Goal: Book appointment/travel/reservation

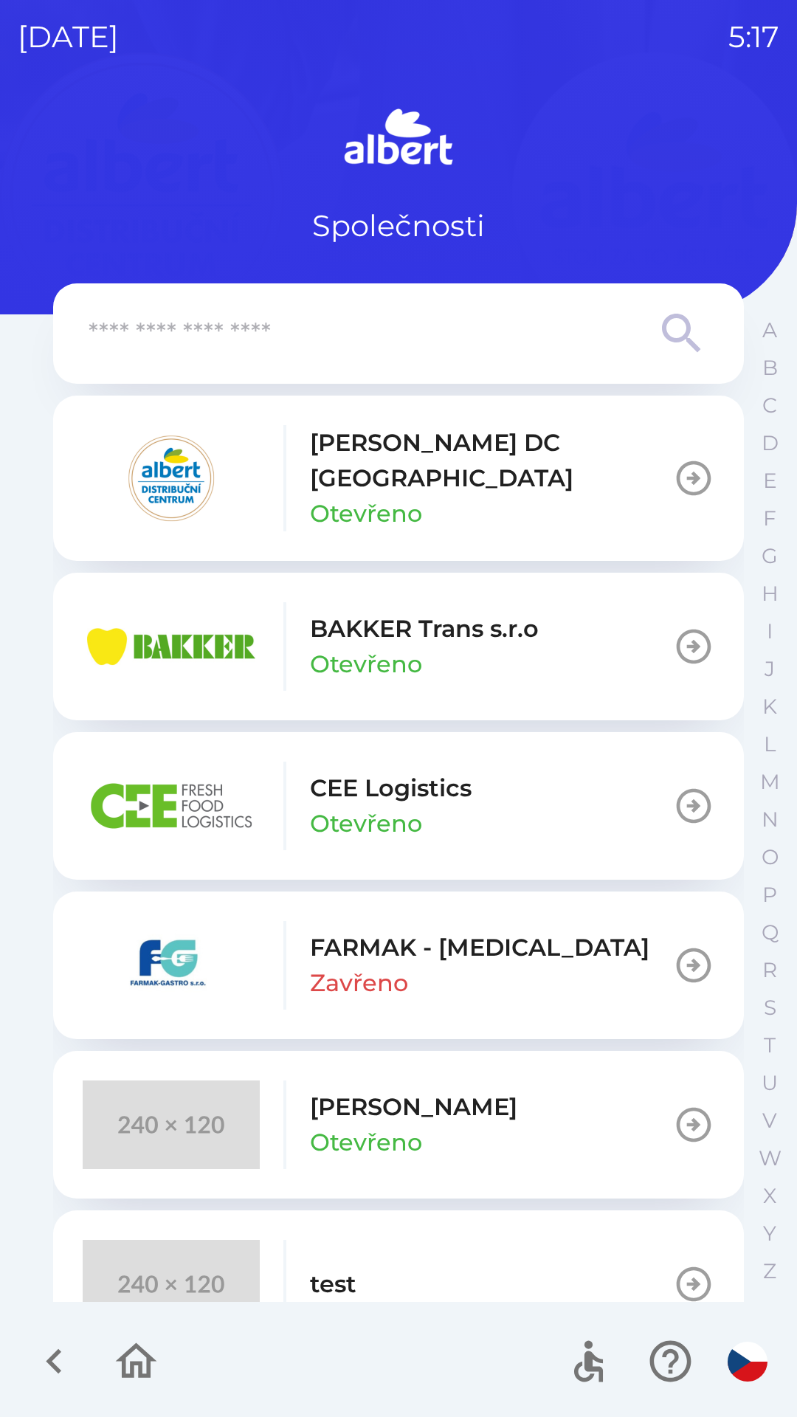
click at [177, 473] on img "button" at bounding box center [171, 478] width 177 height 89
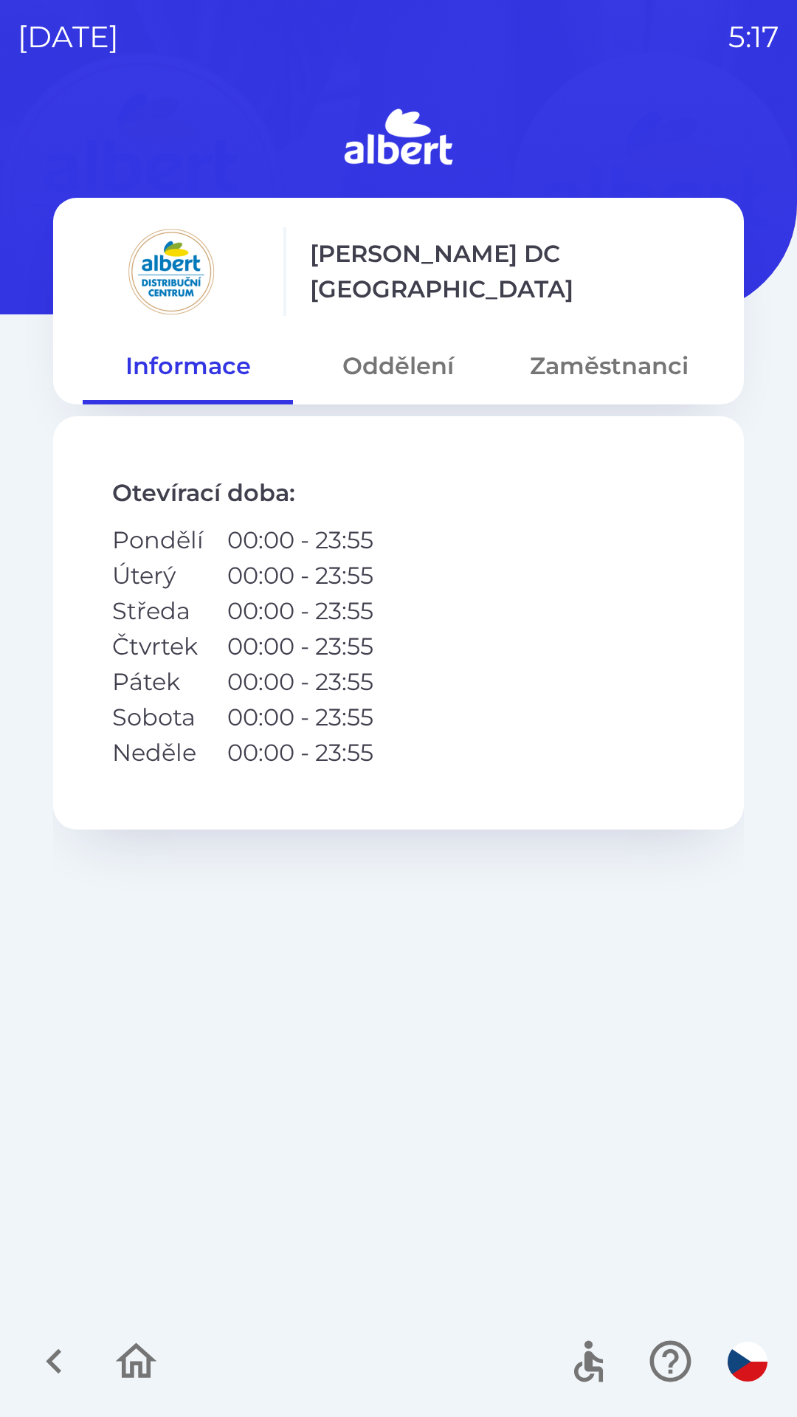
click at [370, 357] on button "Oddělení" at bounding box center [398, 366] width 210 height 53
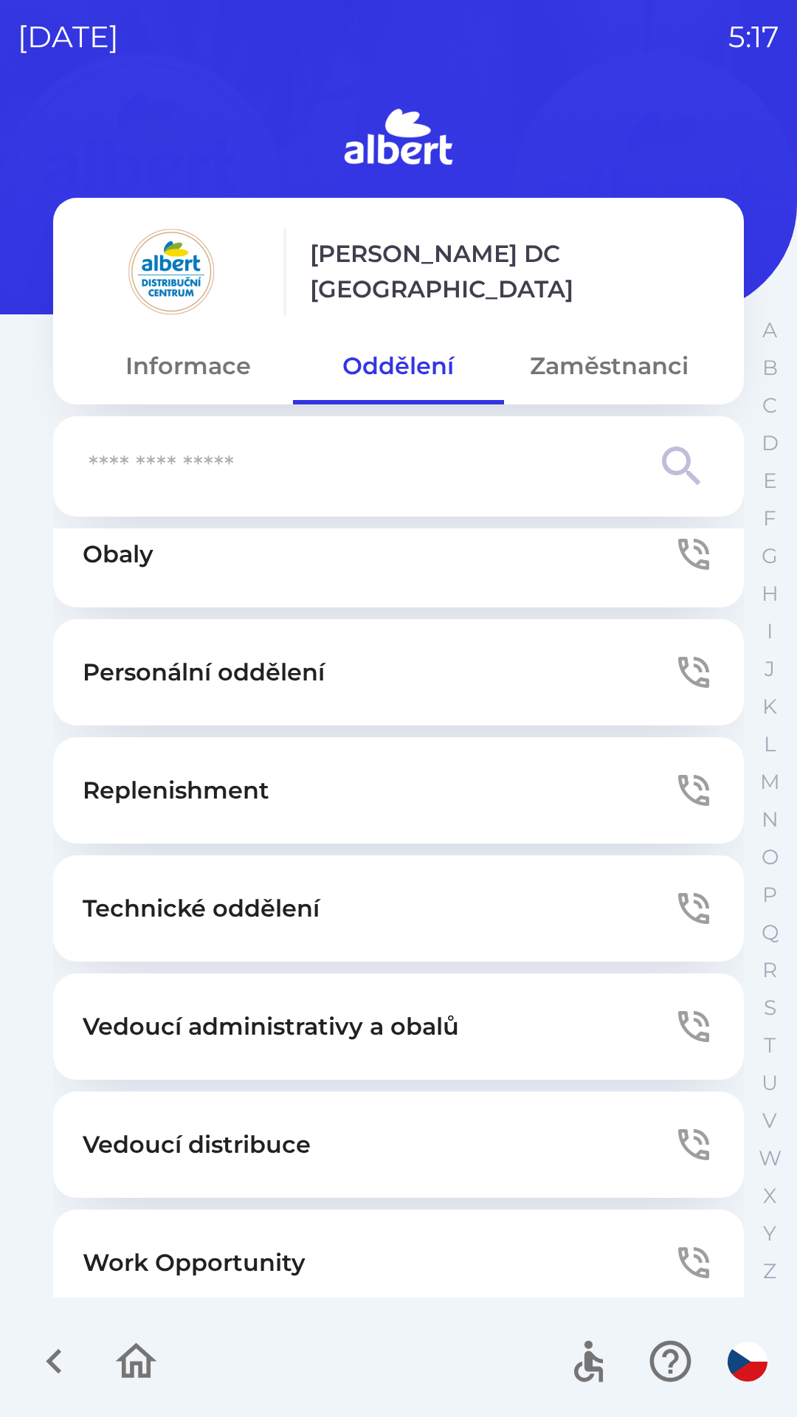
scroll to position [400, 0]
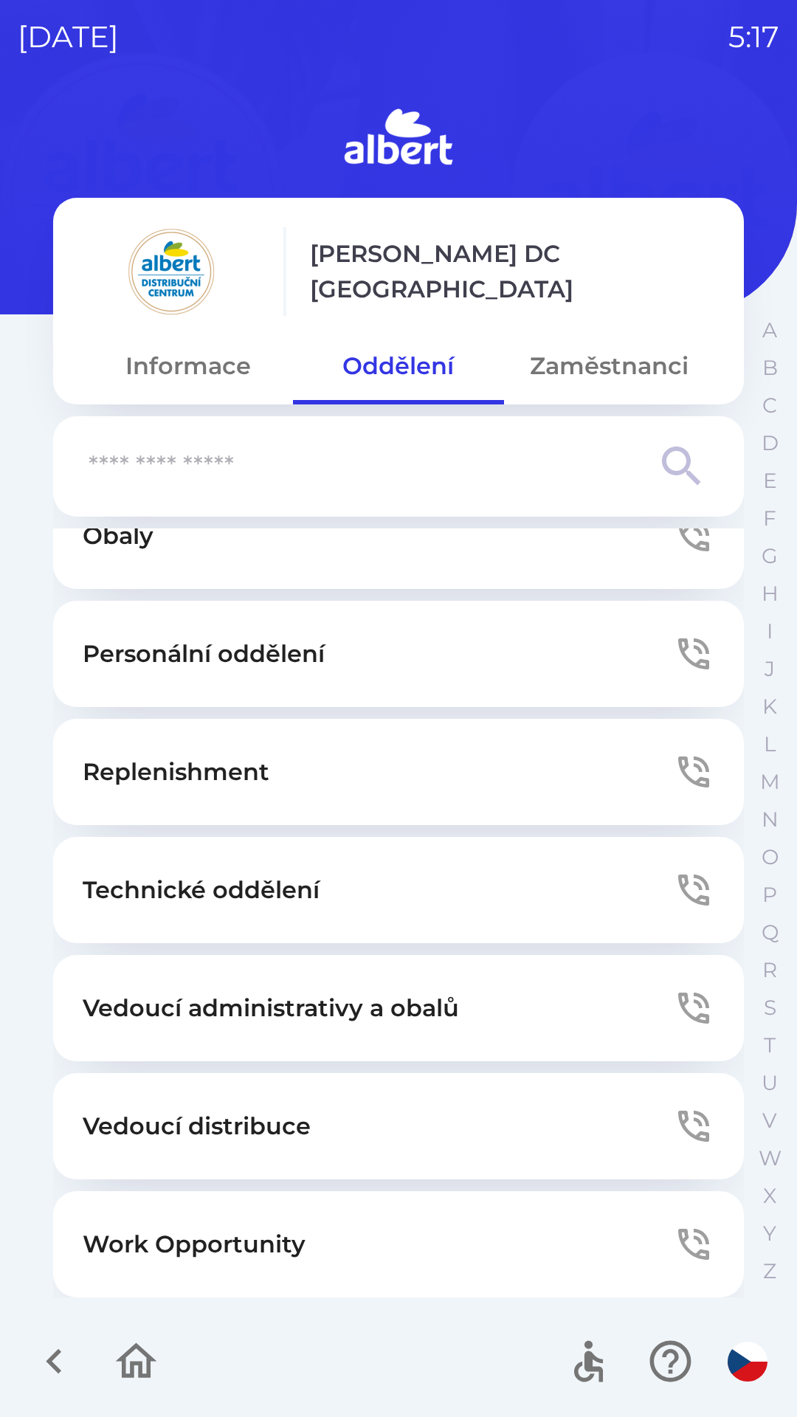
click at [344, 1118] on button "Vedoucí distribuce" at bounding box center [398, 1126] width 691 height 106
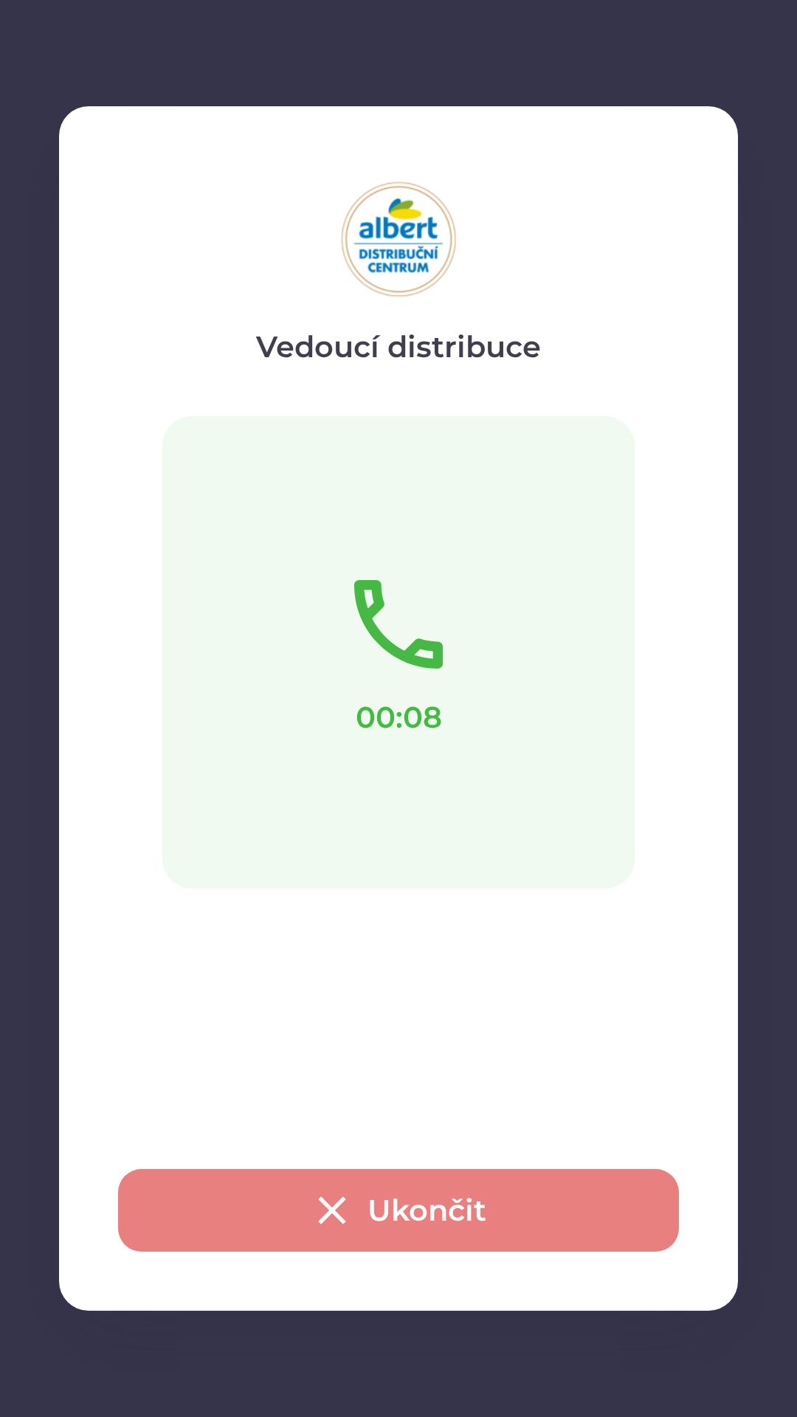
click at [434, 1209] on button "Ukončit" at bounding box center [398, 1210] width 561 height 83
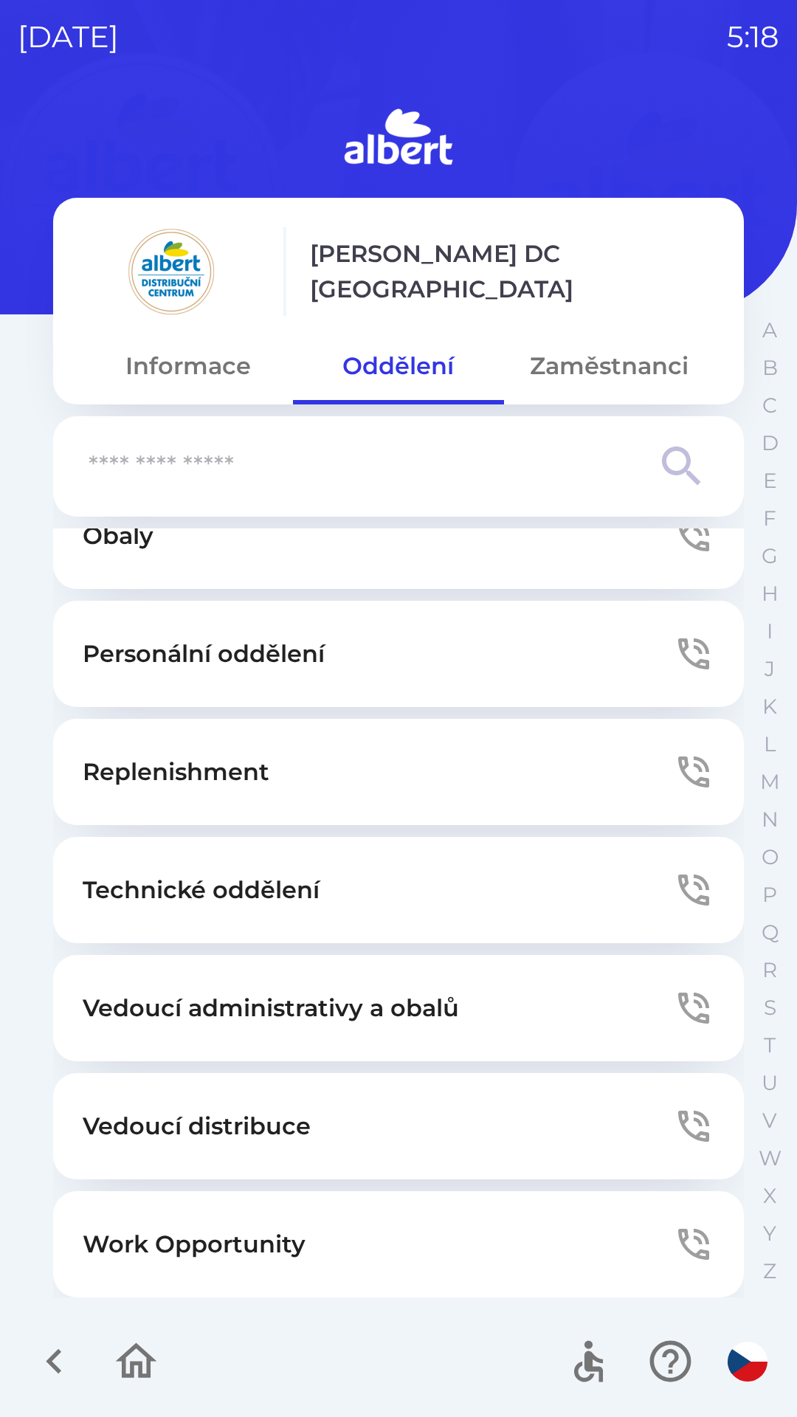
click at [287, 1178] on button "Vedoucí distribuce" at bounding box center [398, 1126] width 691 height 106
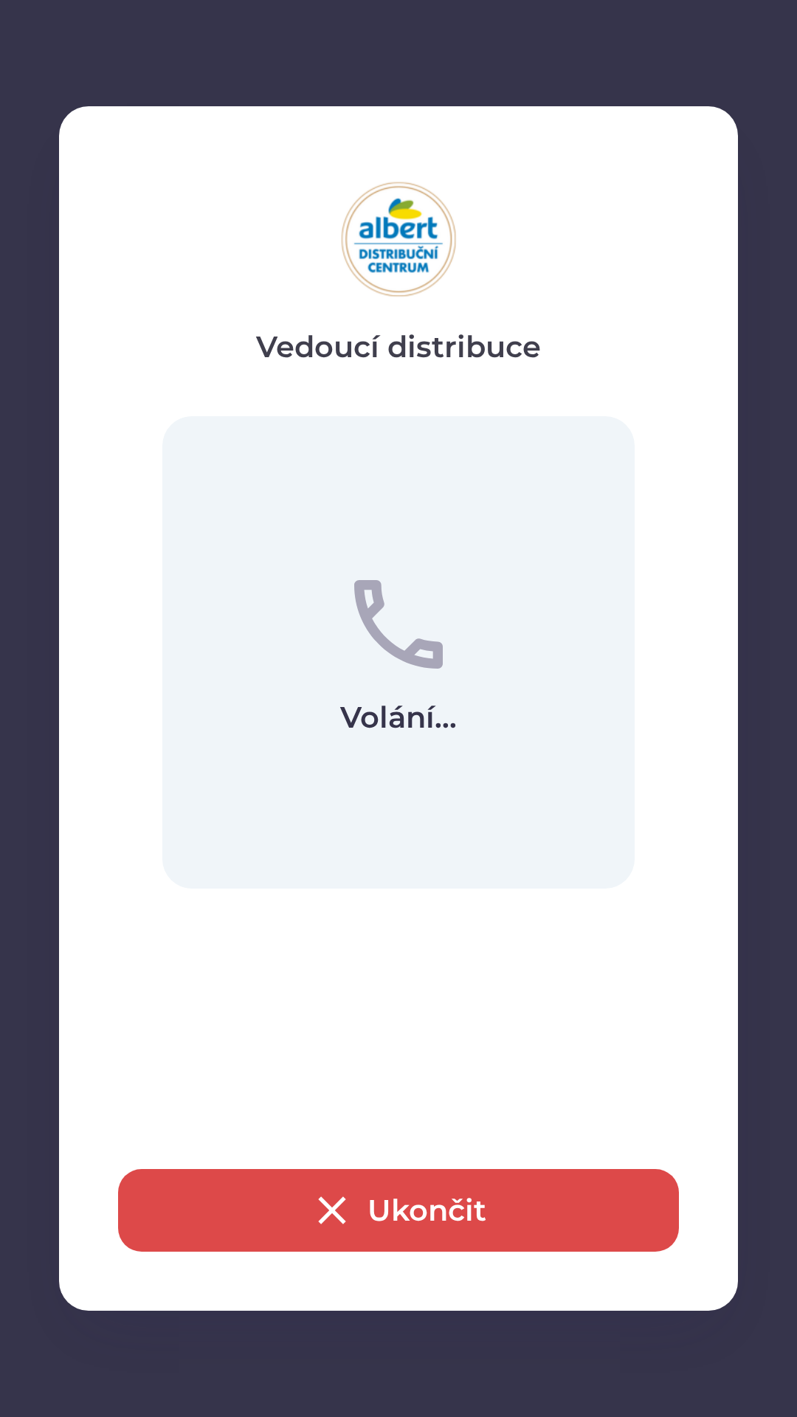
click at [371, 1231] on button "Ukončit" at bounding box center [398, 1210] width 561 height 83
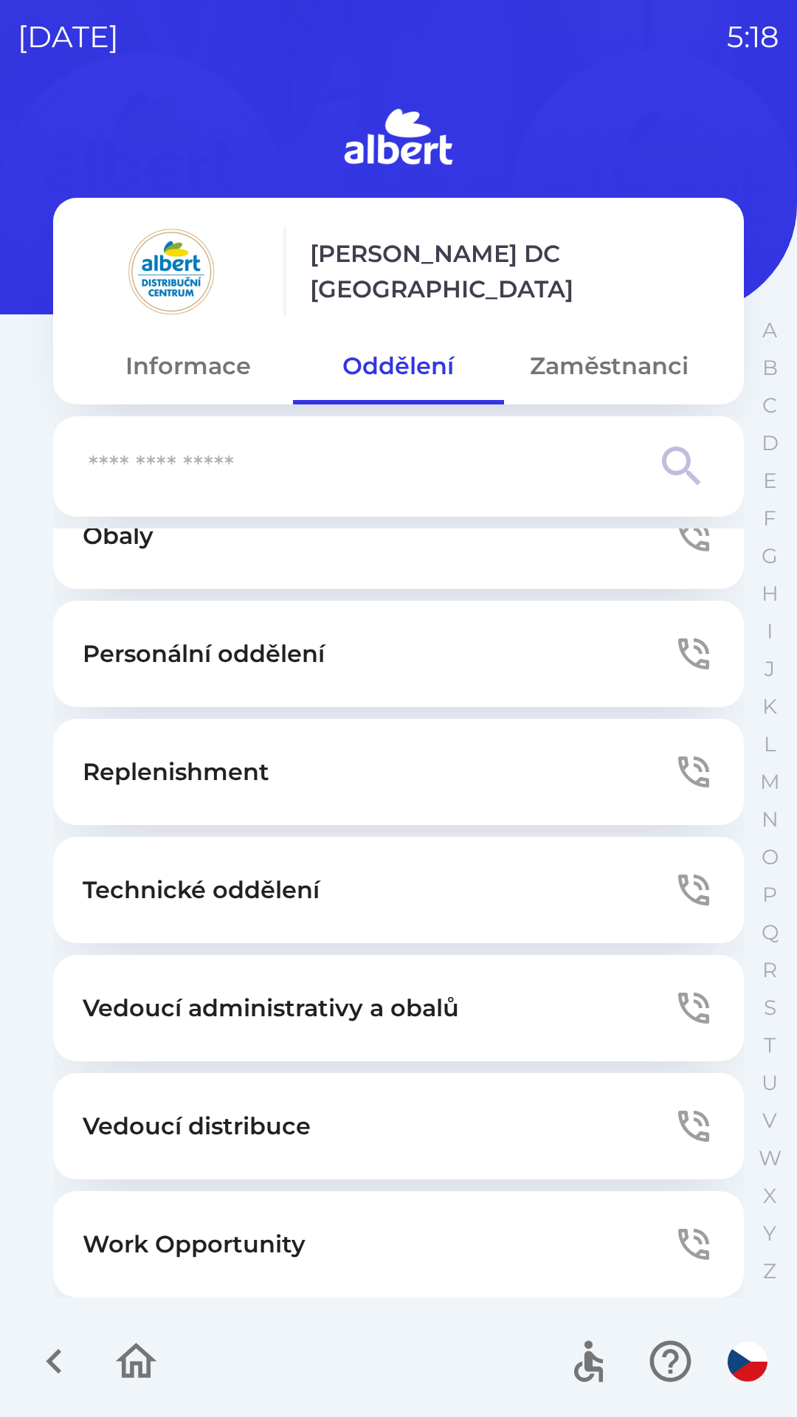
click at [352, 1099] on button "Vedoucí distribuce" at bounding box center [398, 1126] width 691 height 106
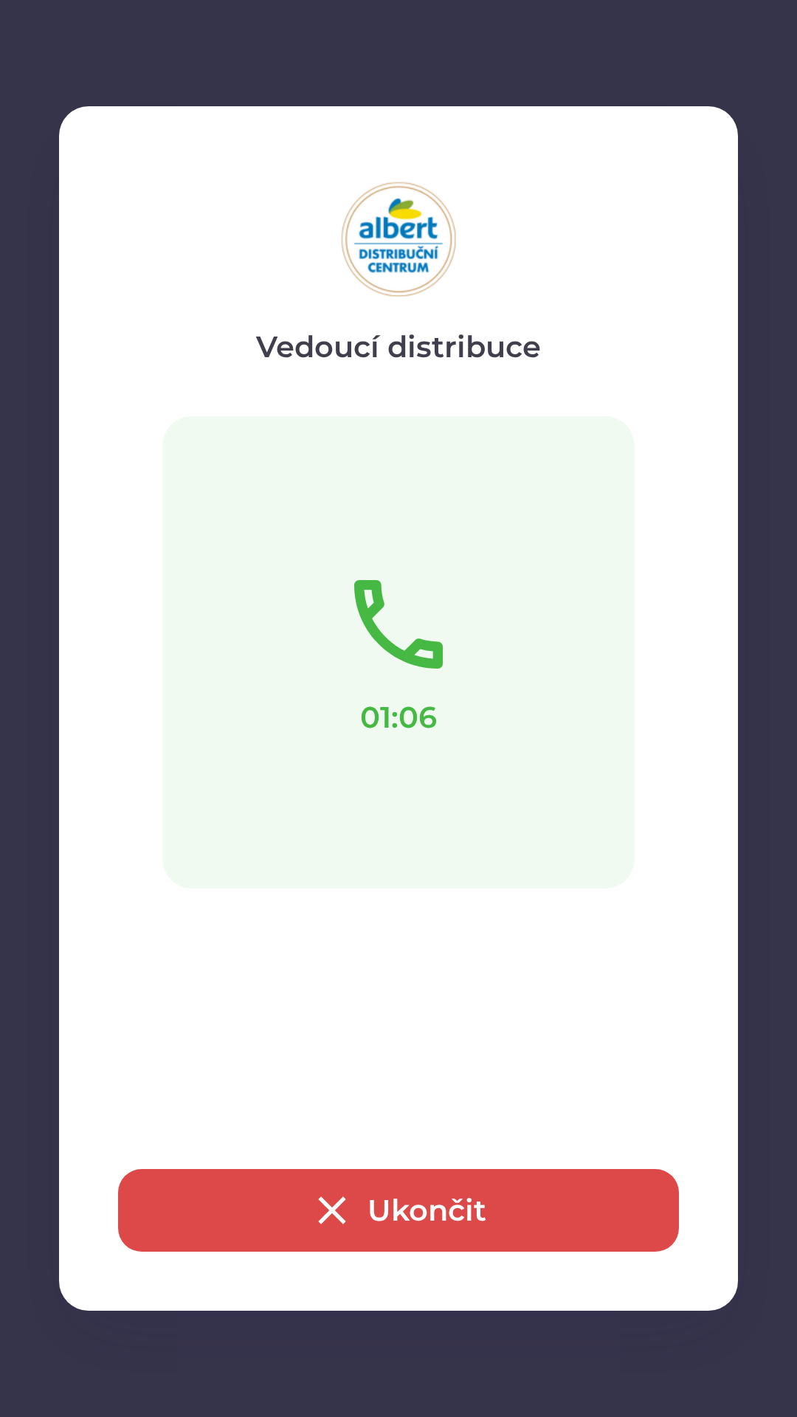
click at [374, 1199] on button "Ukončit" at bounding box center [398, 1210] width 561 height 83
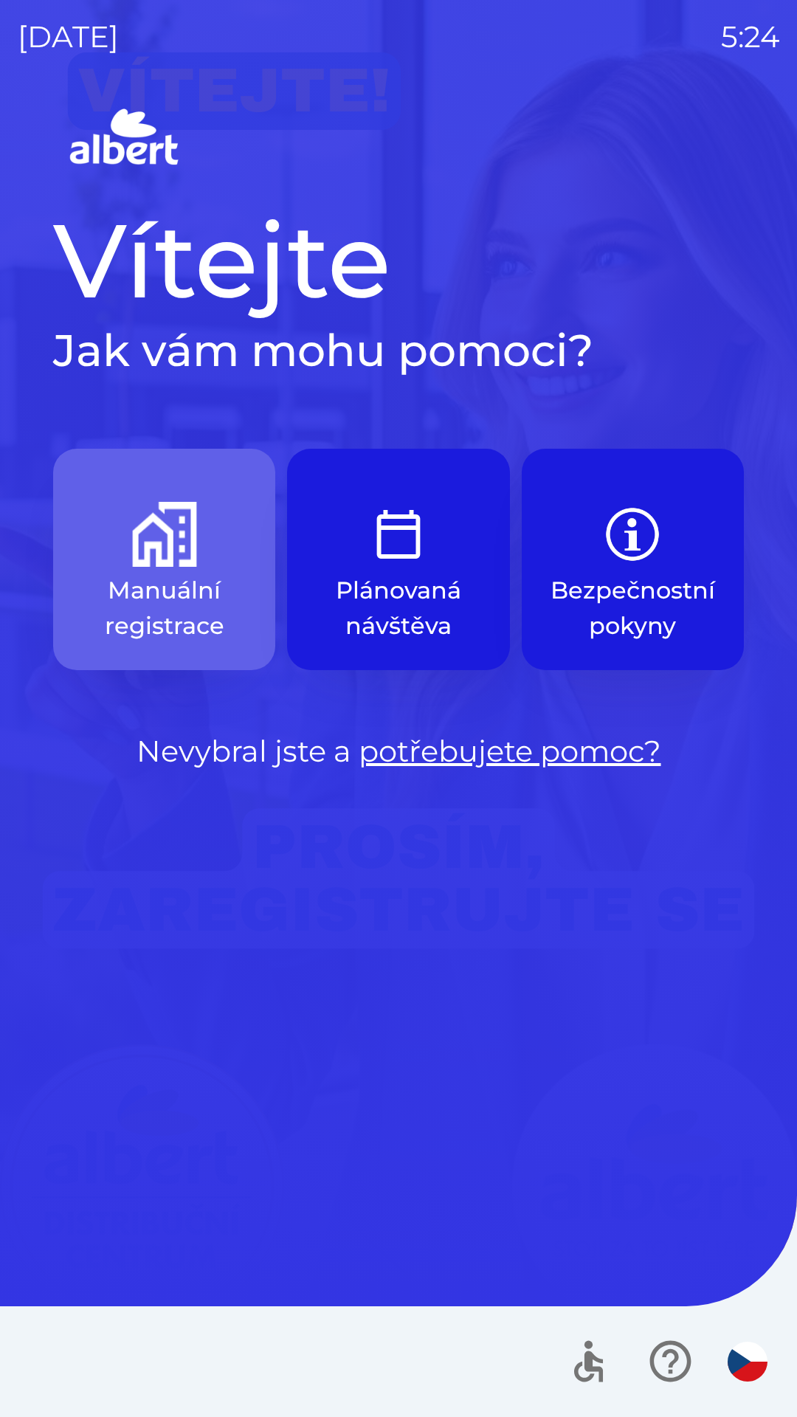
click at [145, 528] on img "button" at bounding box center [164, 534] width 65 height 65
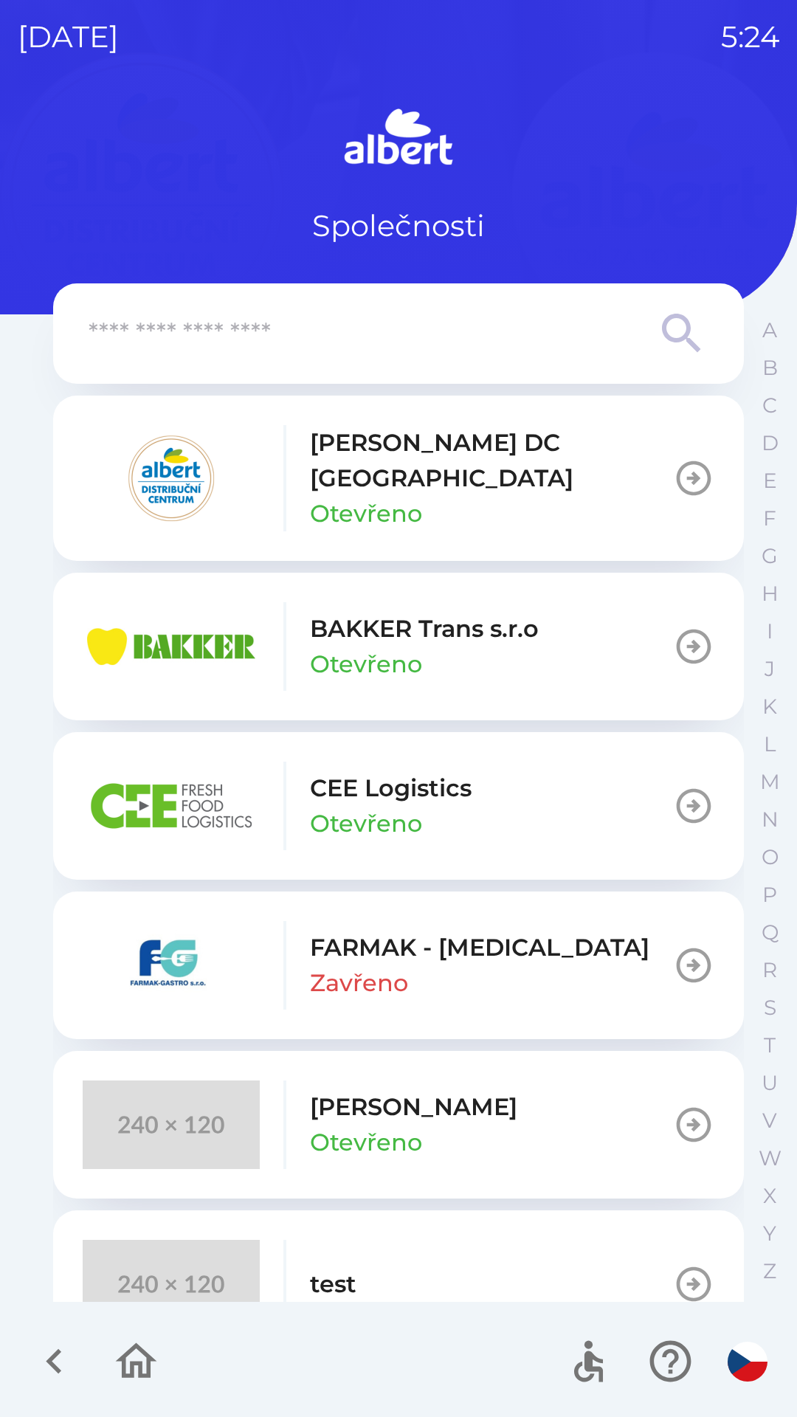
click at [357, 496] on p "Otevřeno" at bounding box center [366, 513] width 112 height 35
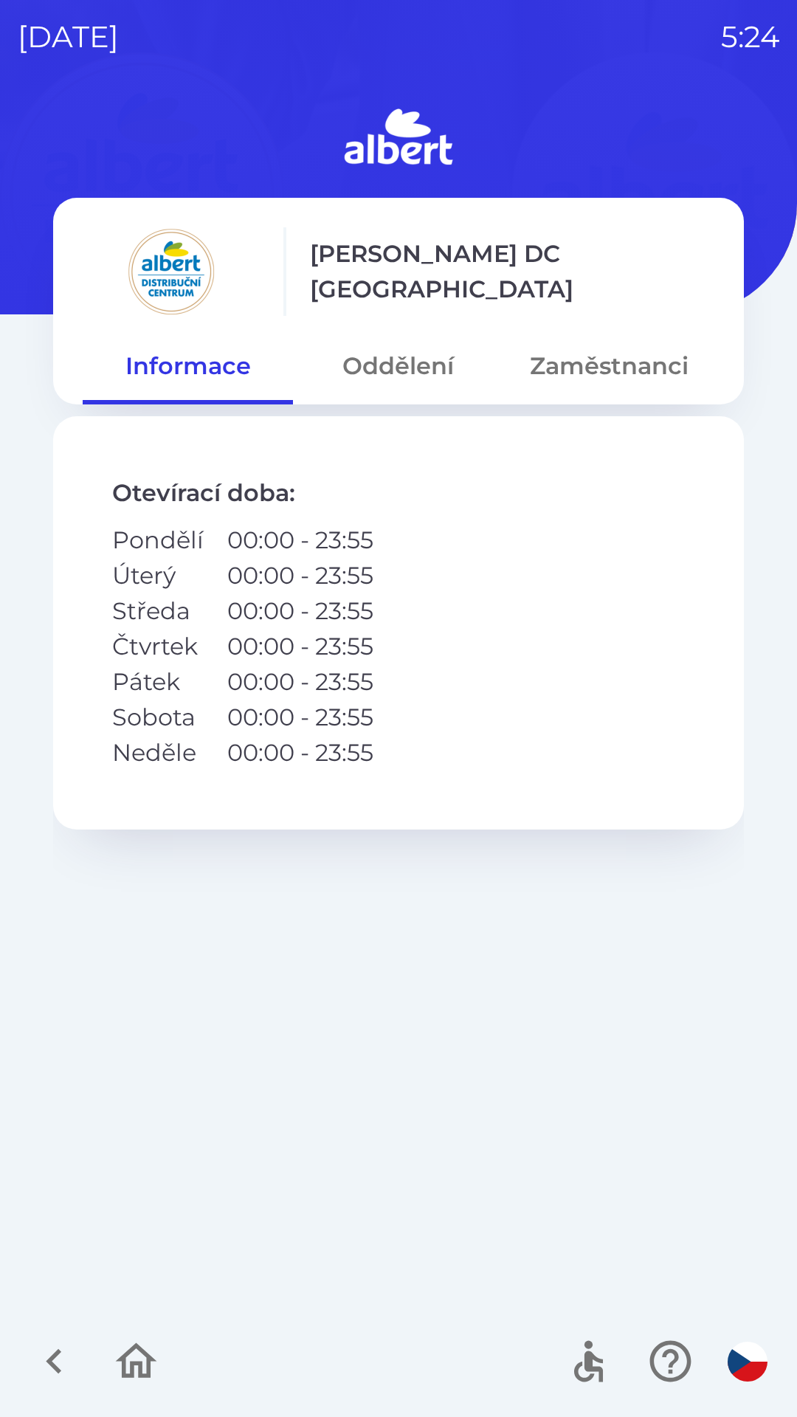
click at [390, 362] on button "Oddělení" at bounding box center [398, 366] width 210 height 53
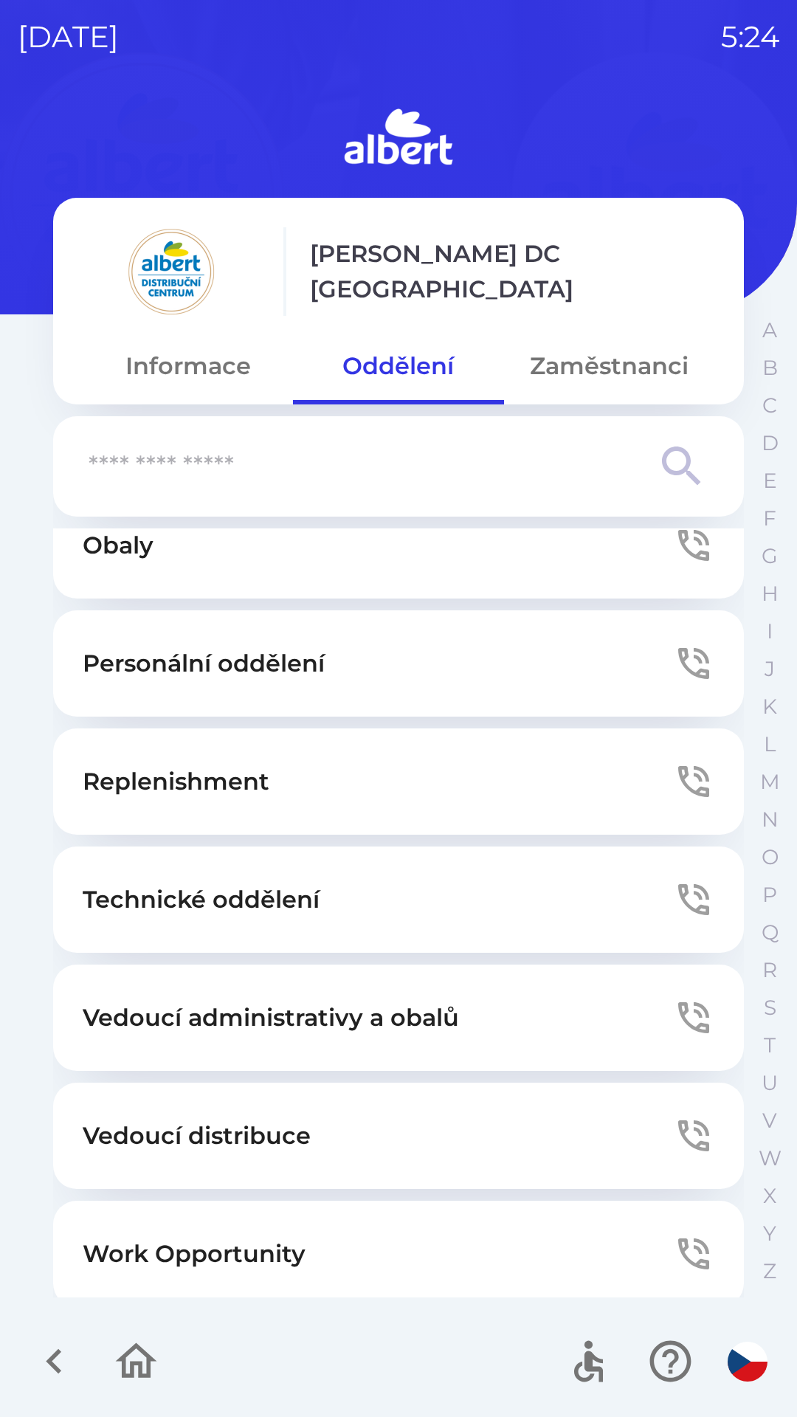
scroll to position [400, 0]
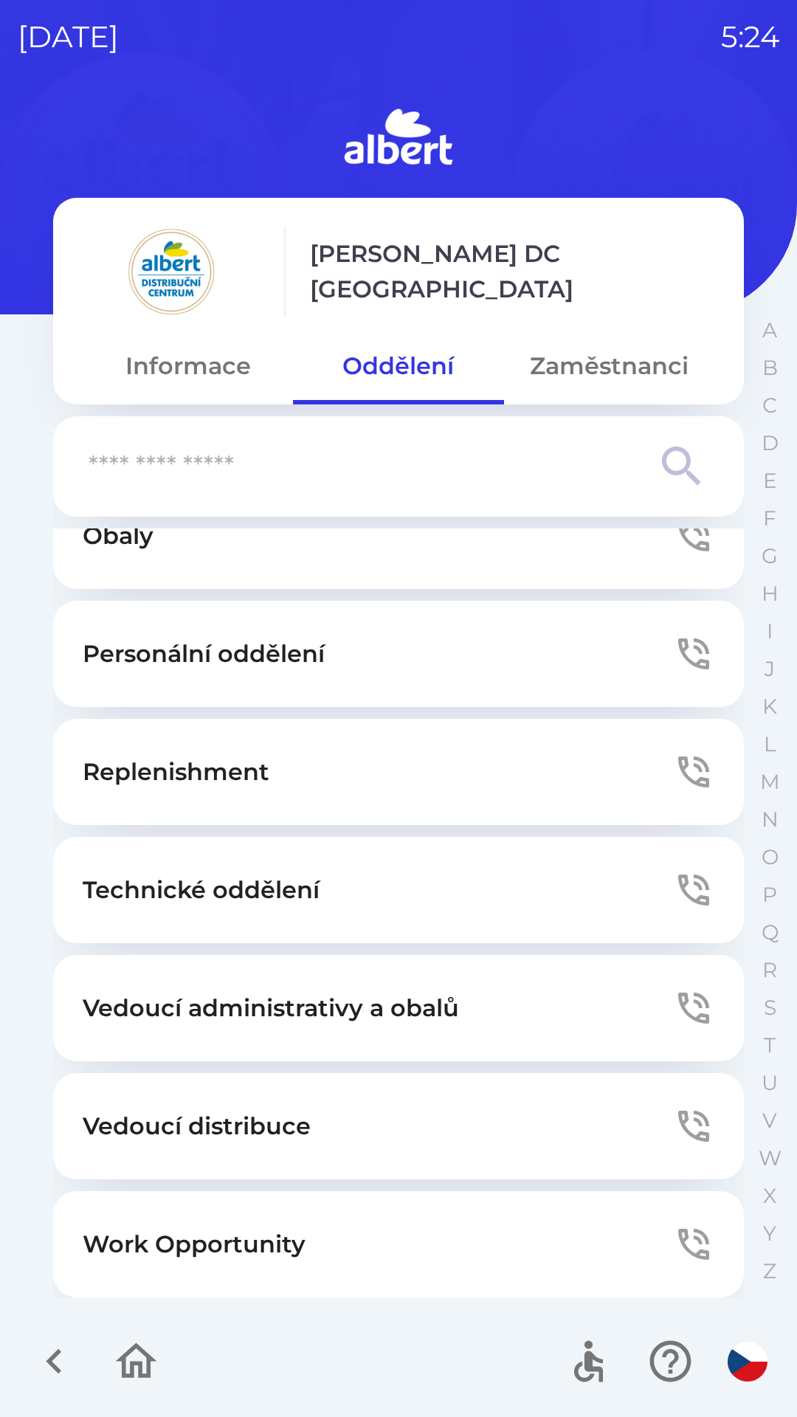
click at [176, 362] on button "Informace" at bounding box center [188, 366] width 210 height 53
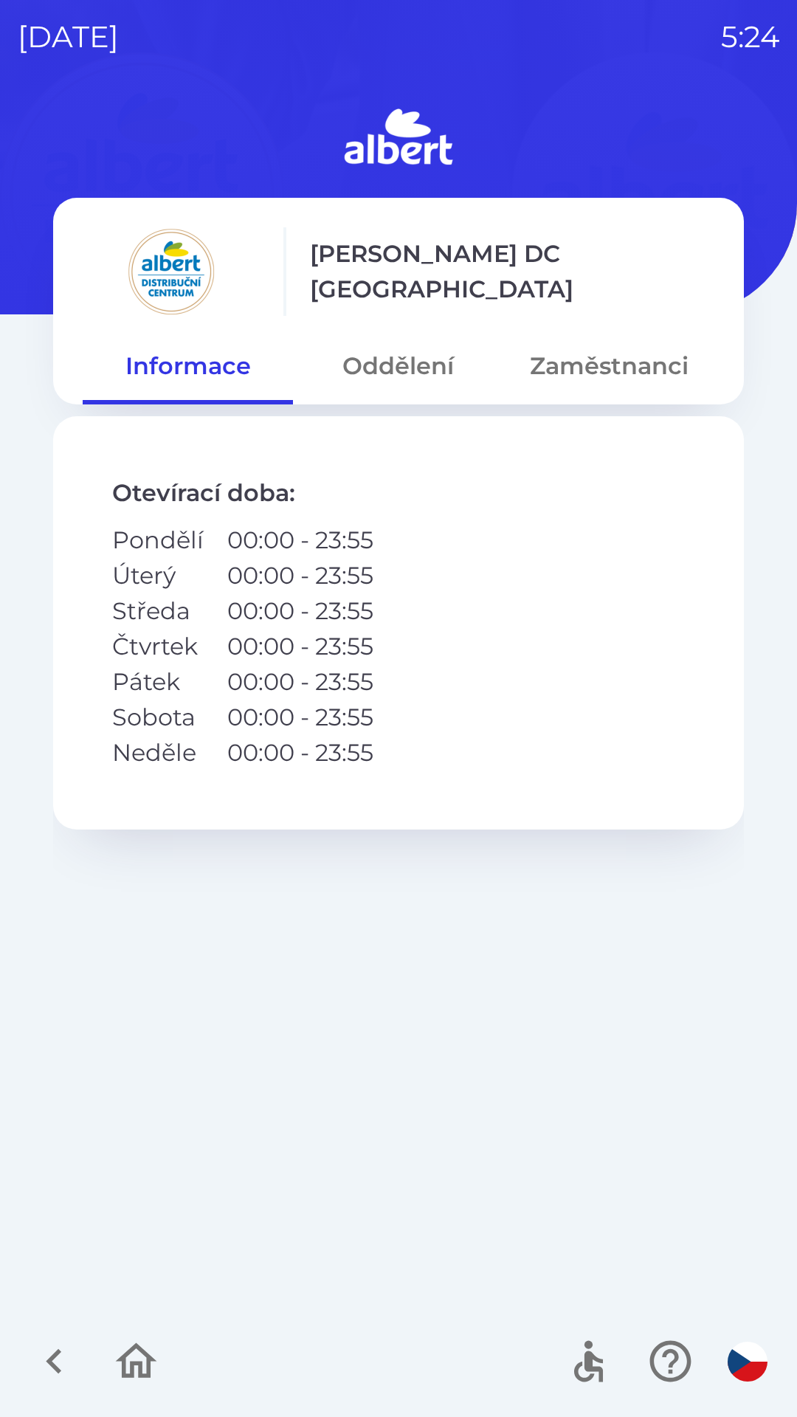
click at [75, 1356] on icon "button" at bounding box center [54, 1361] width 49 height 49
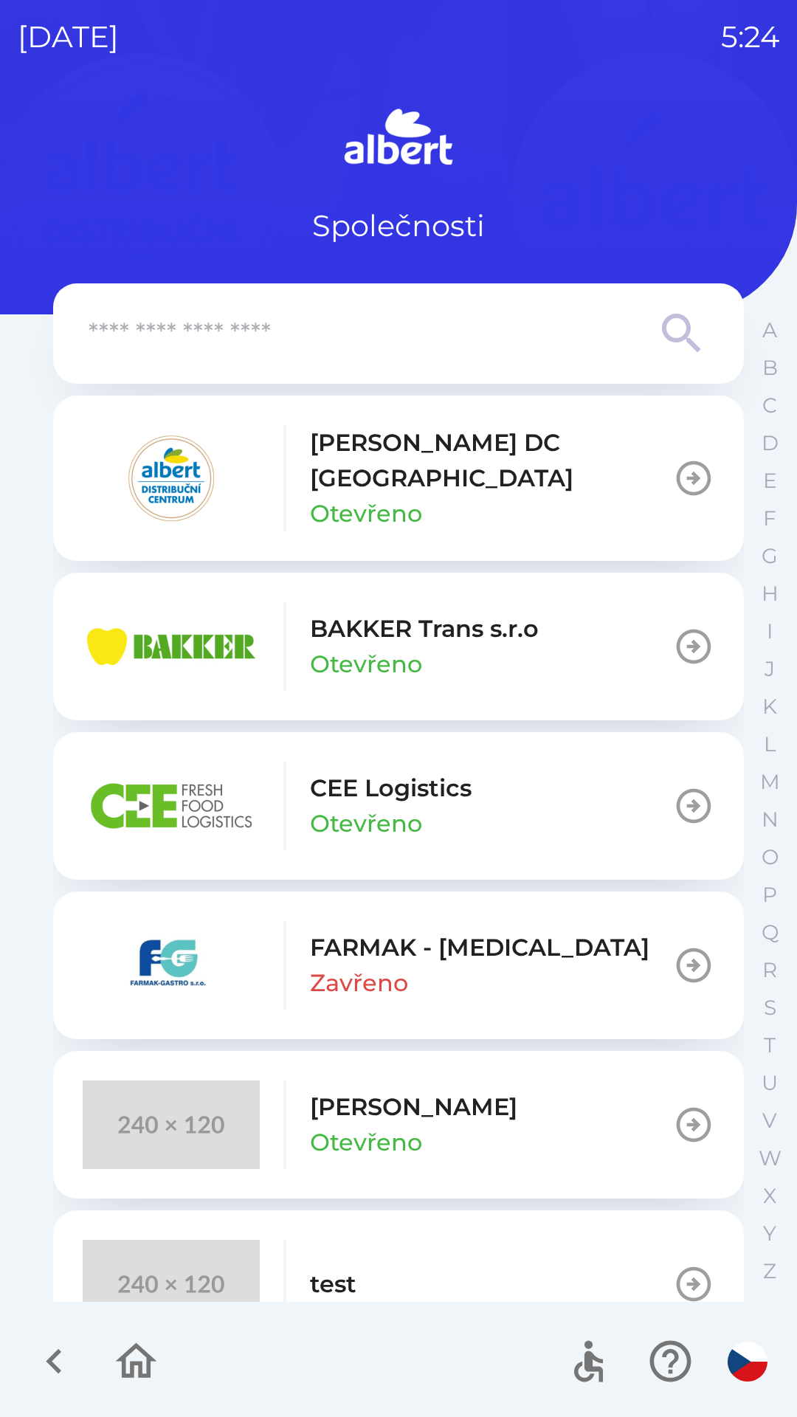
click at [69, 1345] on icon "button" at bounding box center [54, 1361] width 49 height 49
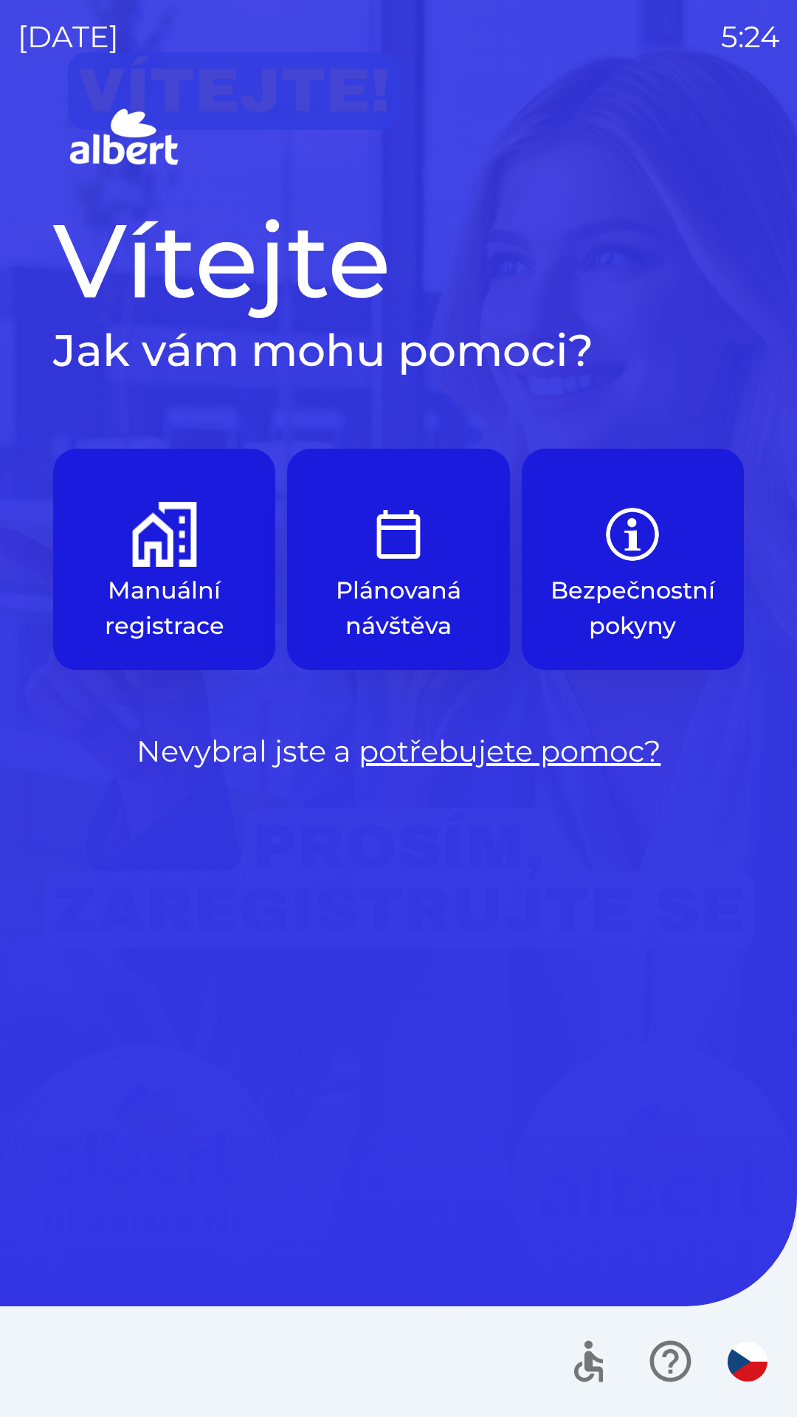
click at [191, 543] on img "button" at bounding box center [164, 534] width 65 height 65
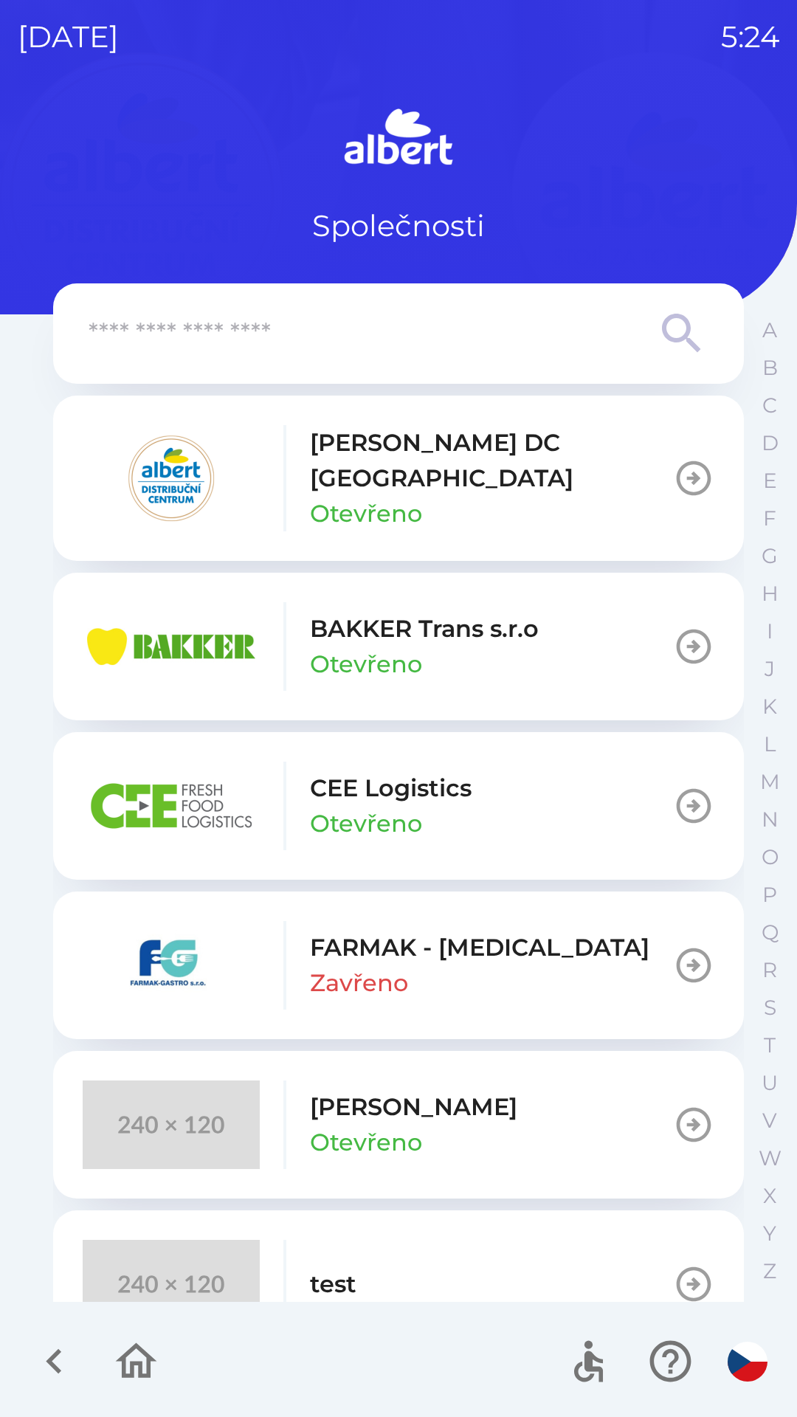
click at [416, 467] on p "[PERSON_NAME] DC [GEOGRAPHIC_DATA]" at bounding box center [491, 460] width 363 height 71
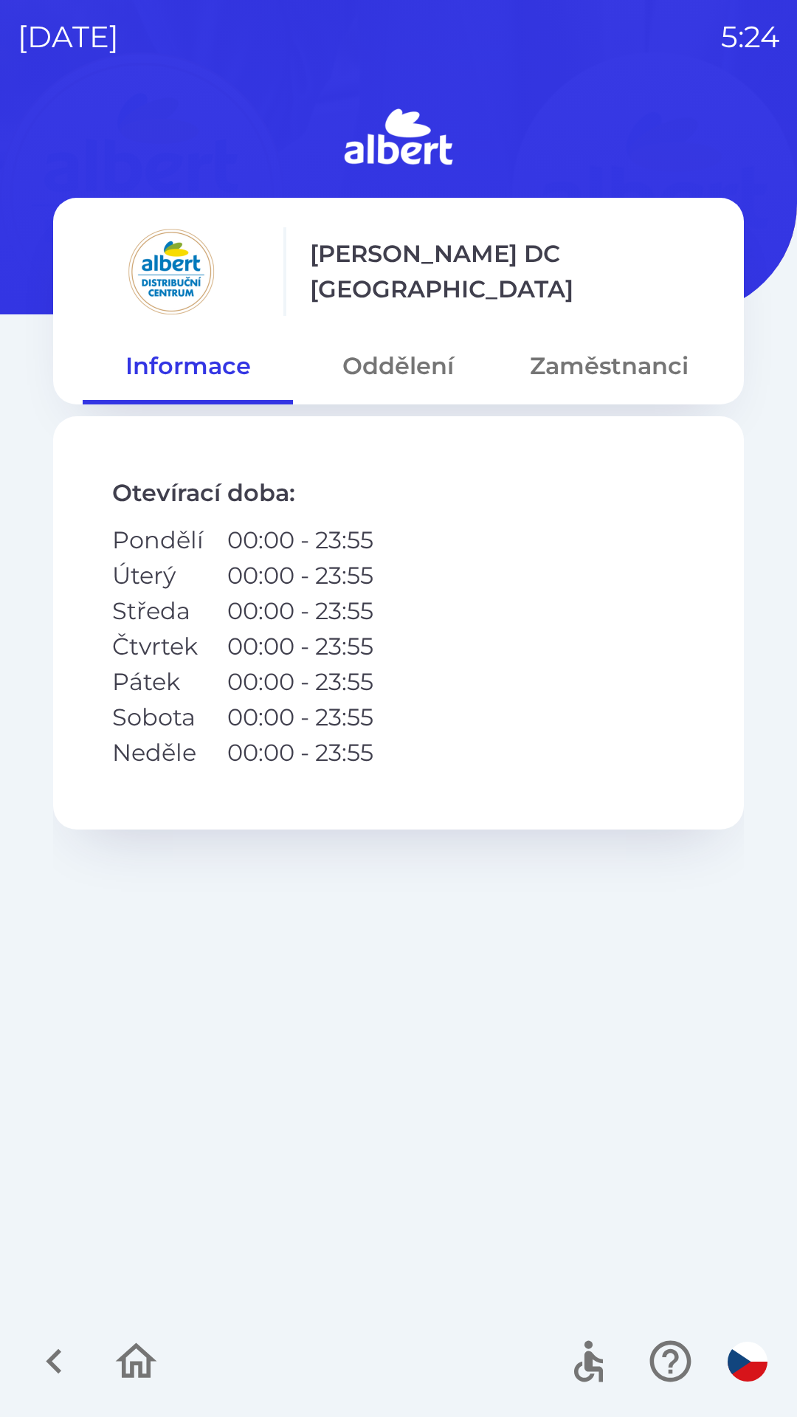
click at [564, 363] on button "Zaměstnanci" at bounding box center [609, 366] width 210 height 53
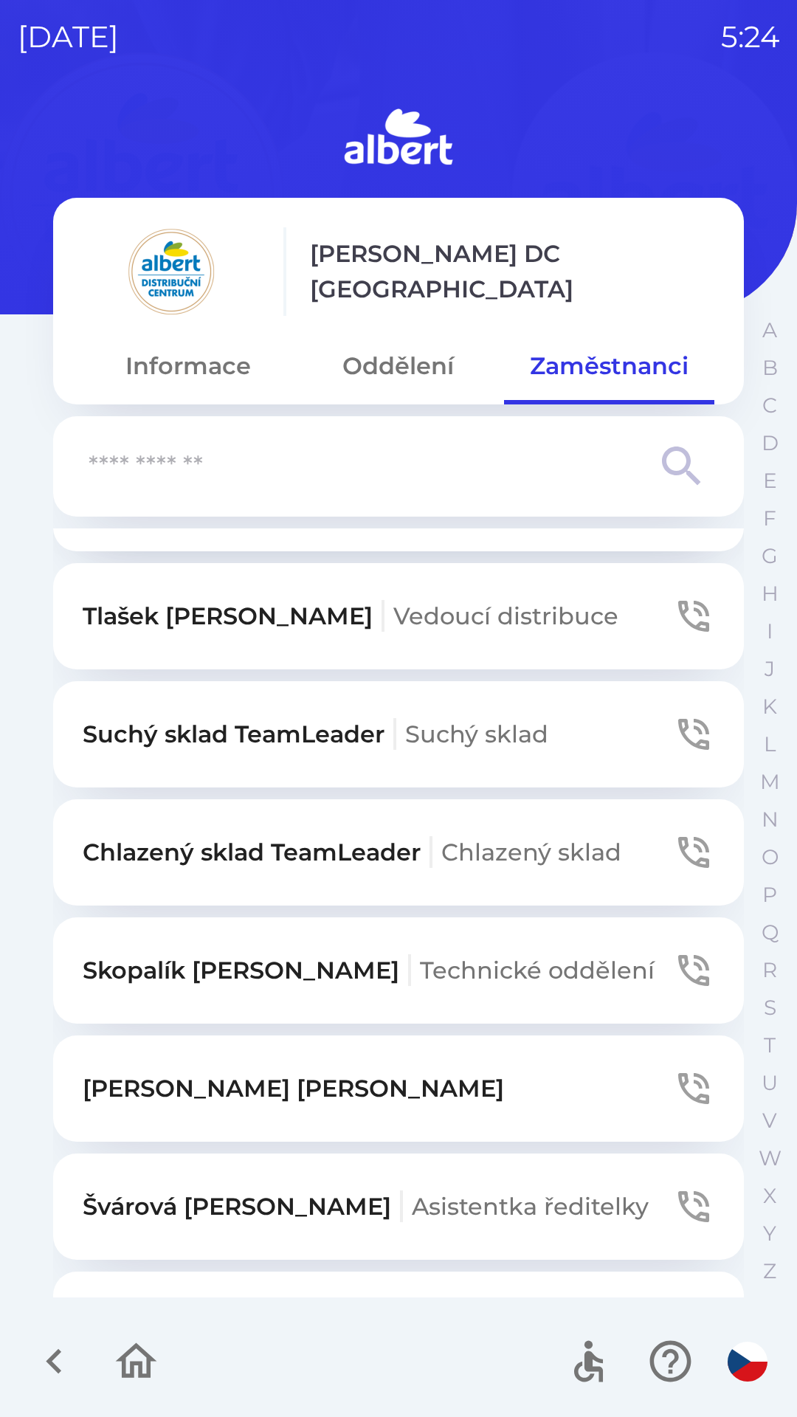
scroll to position [106, 0]
click at [45, 1340] on icon "button" at bounding box center [54, 1361] width 49 height 49
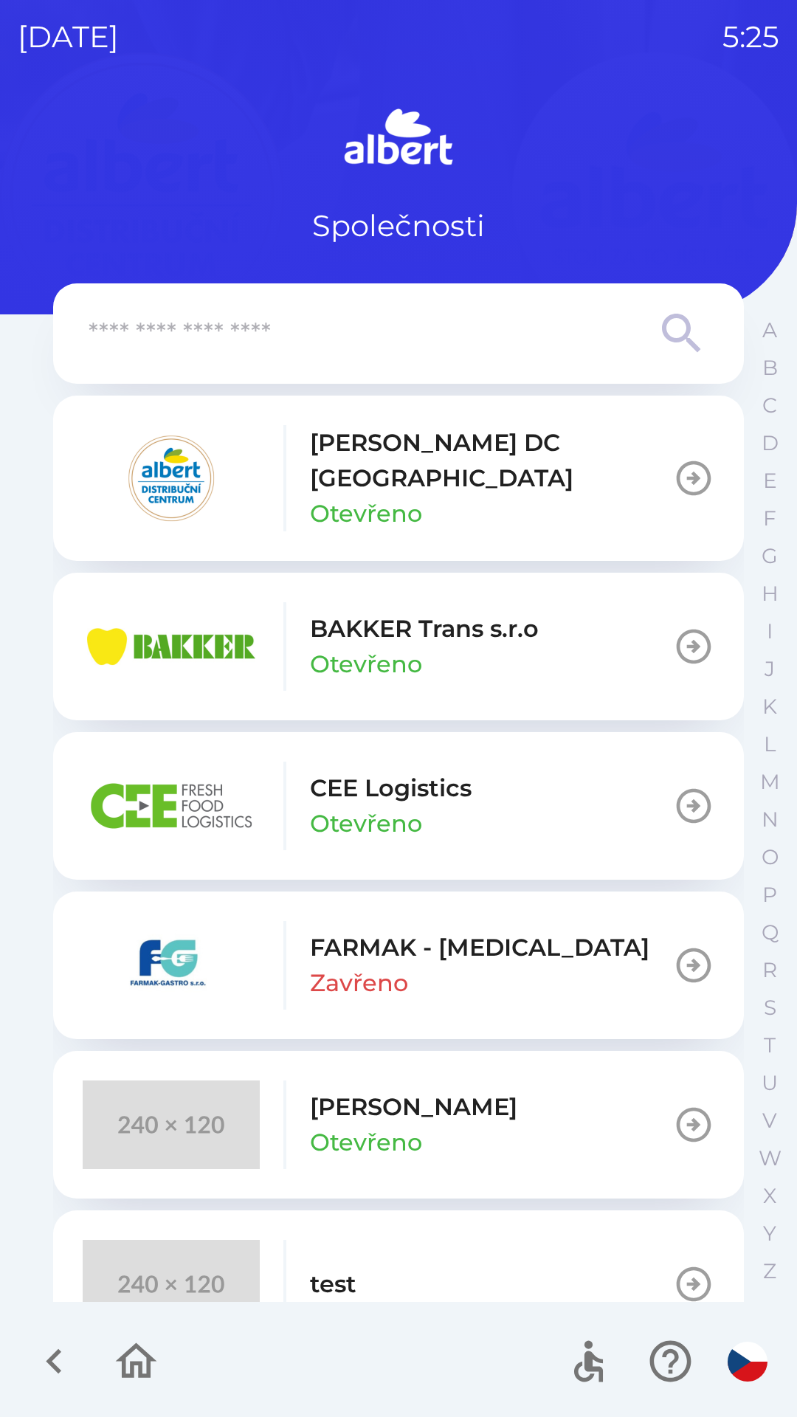
click at [9, 1402] on div at bounding box center [398, 1362] width 797 height 111
click at [40, 1334] on button "button" at bounding box center [54, 1361] width 61 height 61
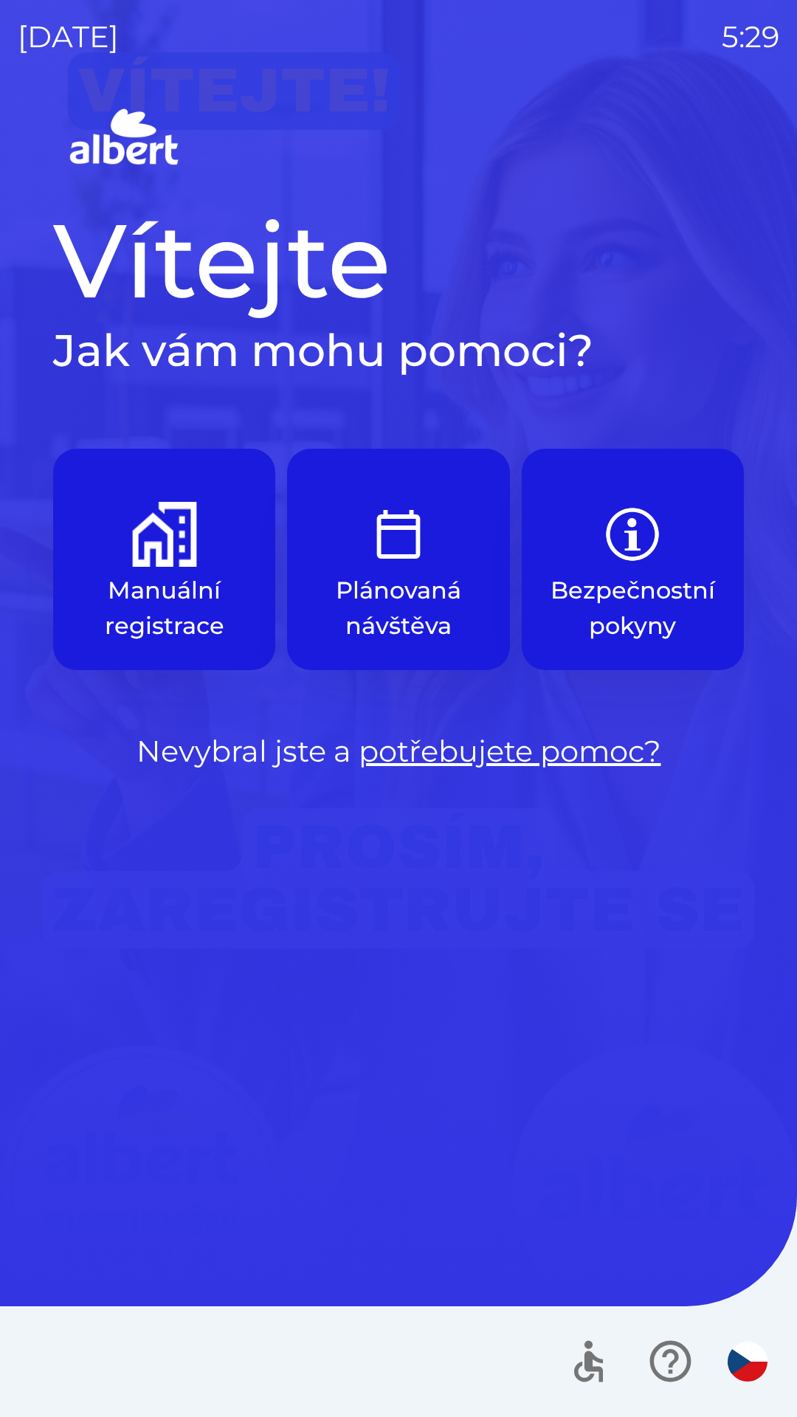
click at [162, 556] on img "button" at bounding box center [164, 534] width 65 height 65
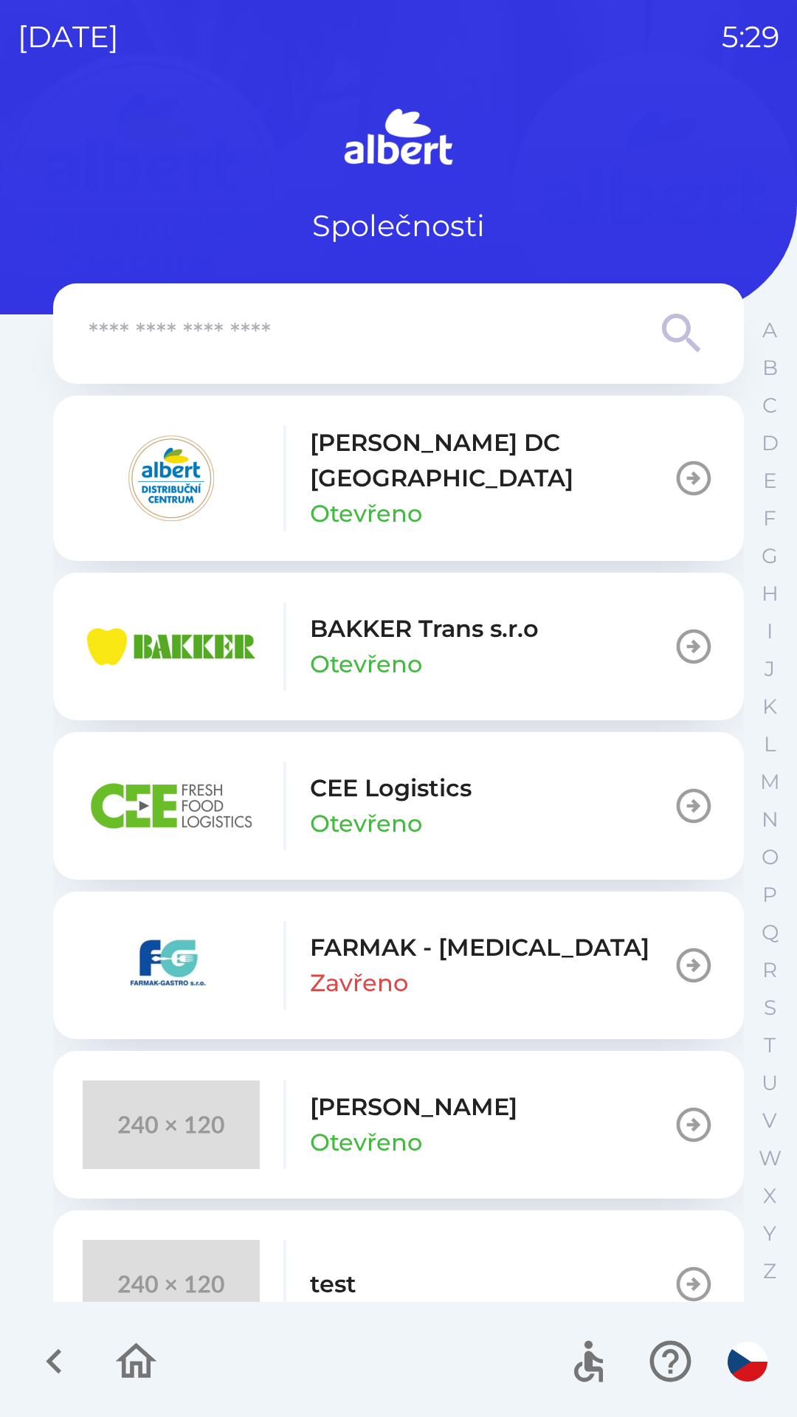
click at [358, 496] on p "Otevřeno" at bounding box center [366, 513] width 112 height 35
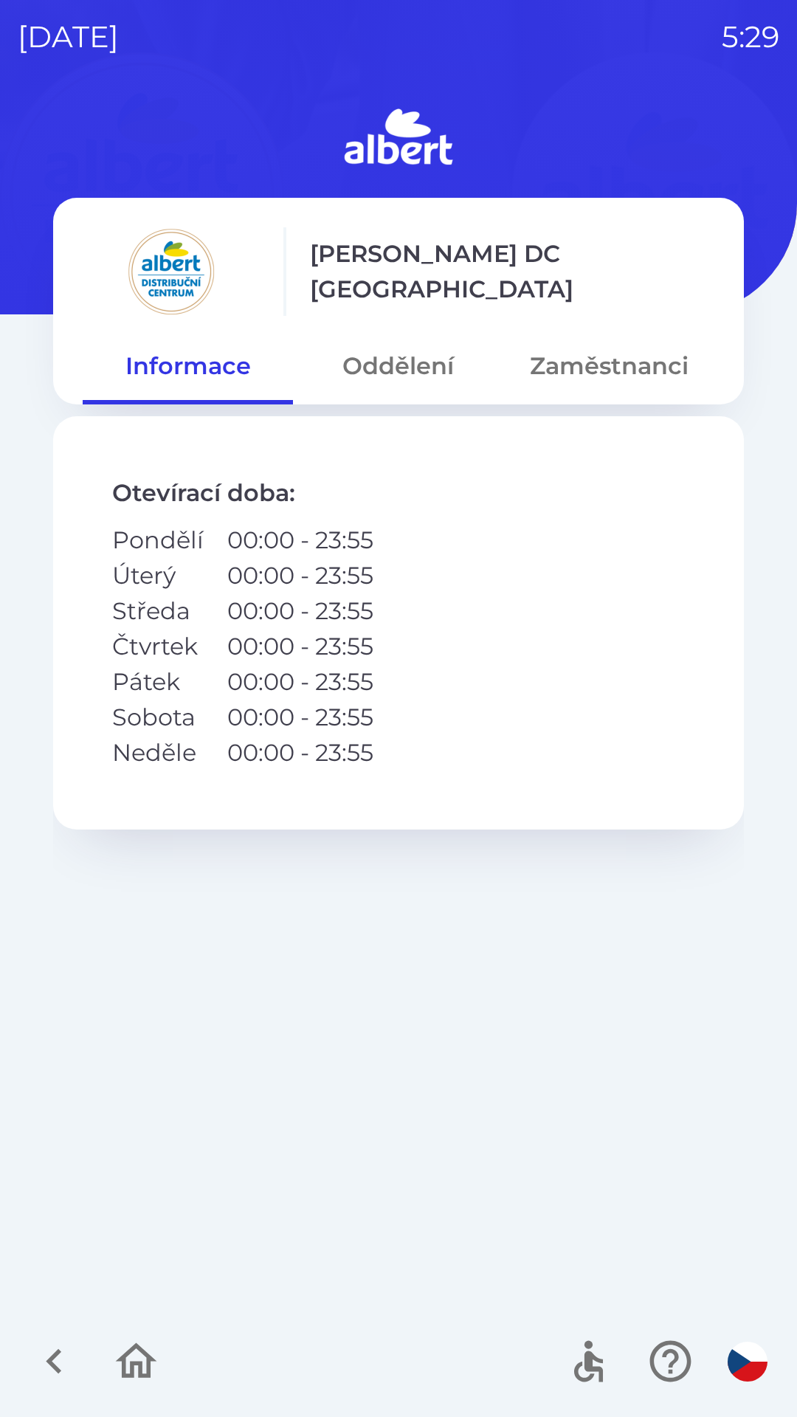
click at [585, 350] on button "Zaměstnanci" at bounding box center [609, 366] width 210 height 53
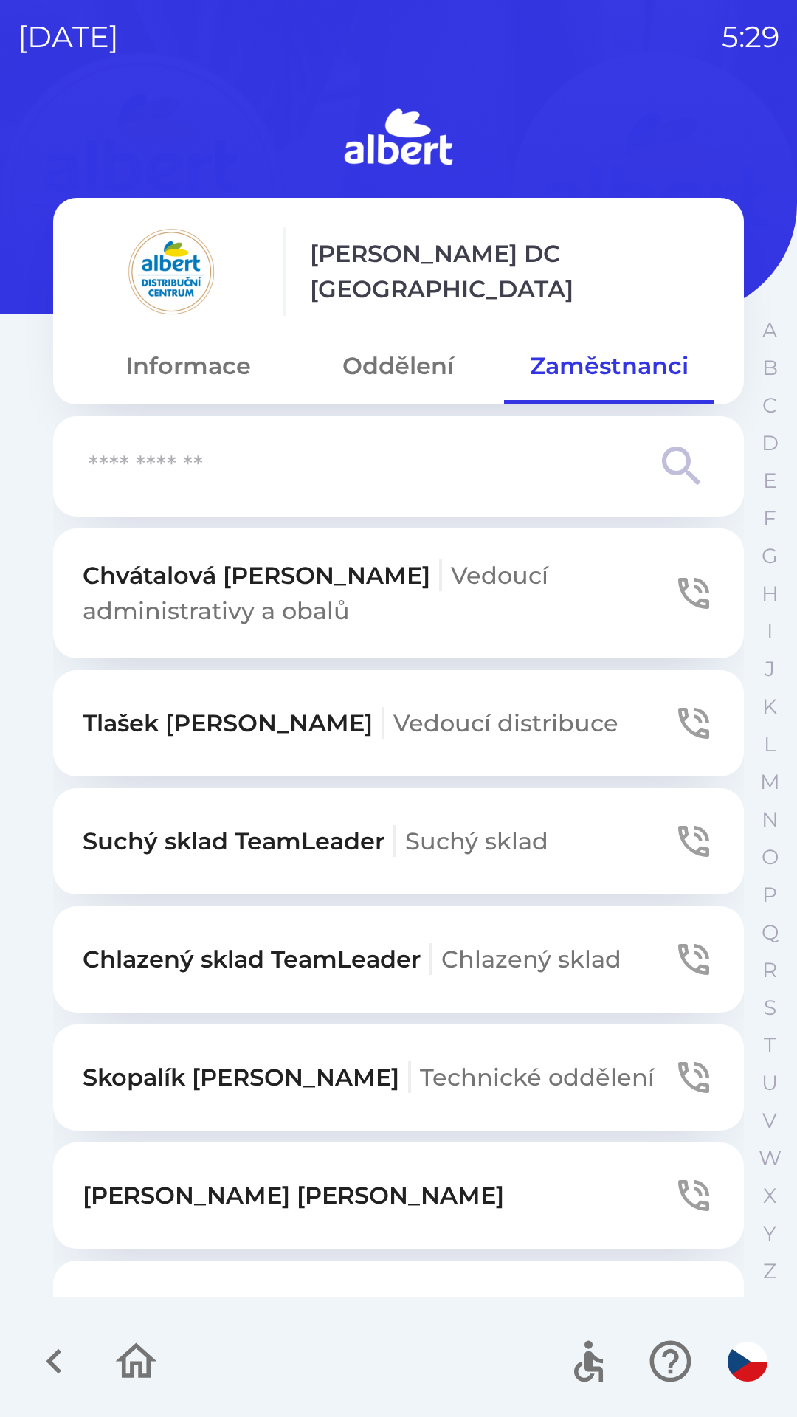
click at [588, 830] on button "Suchý sklad TeamLeader Suchý sklad" at bounding box center [398, 841] width 691 height 106
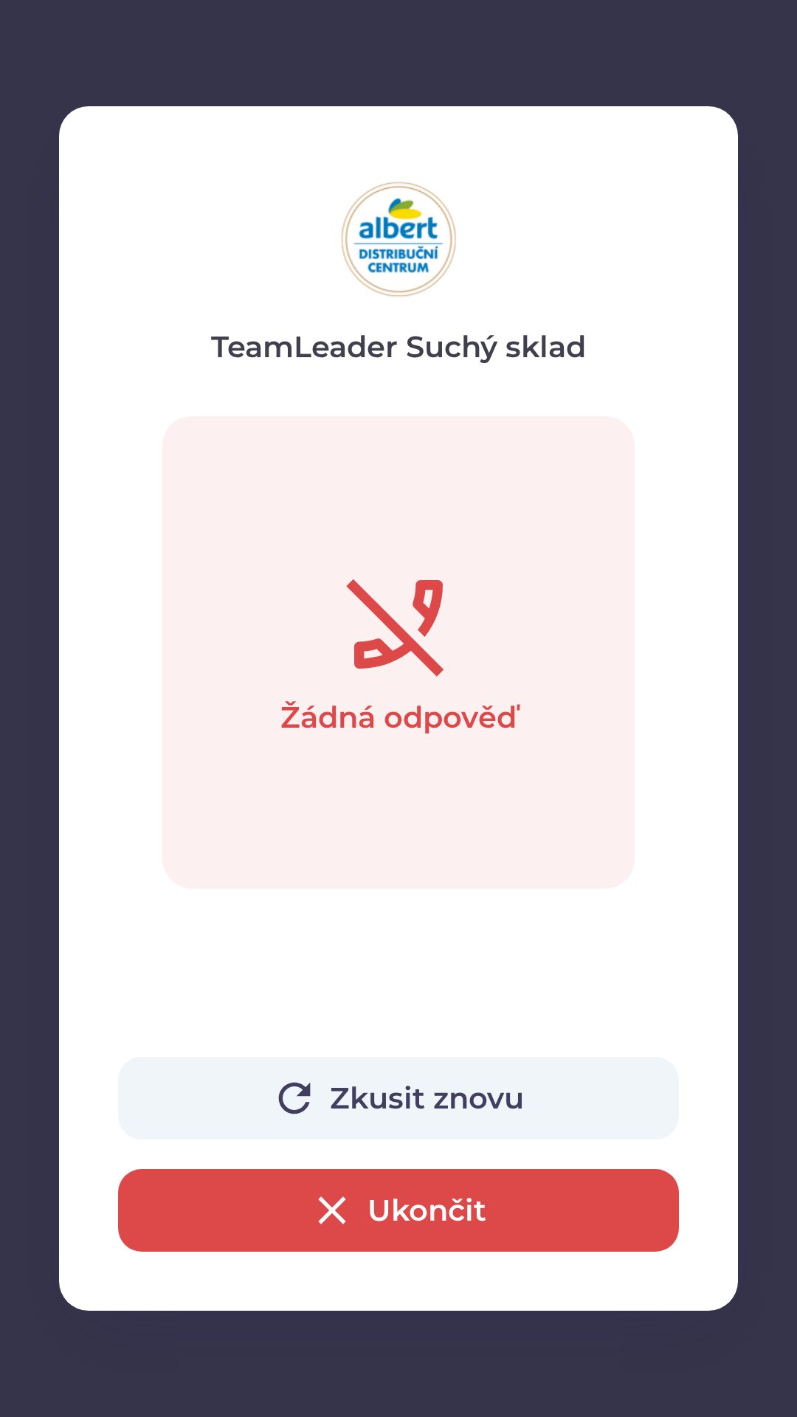
click at [300, 1246] on button "Ukončit" at bounding box center [398, 1210] width 561 height 83
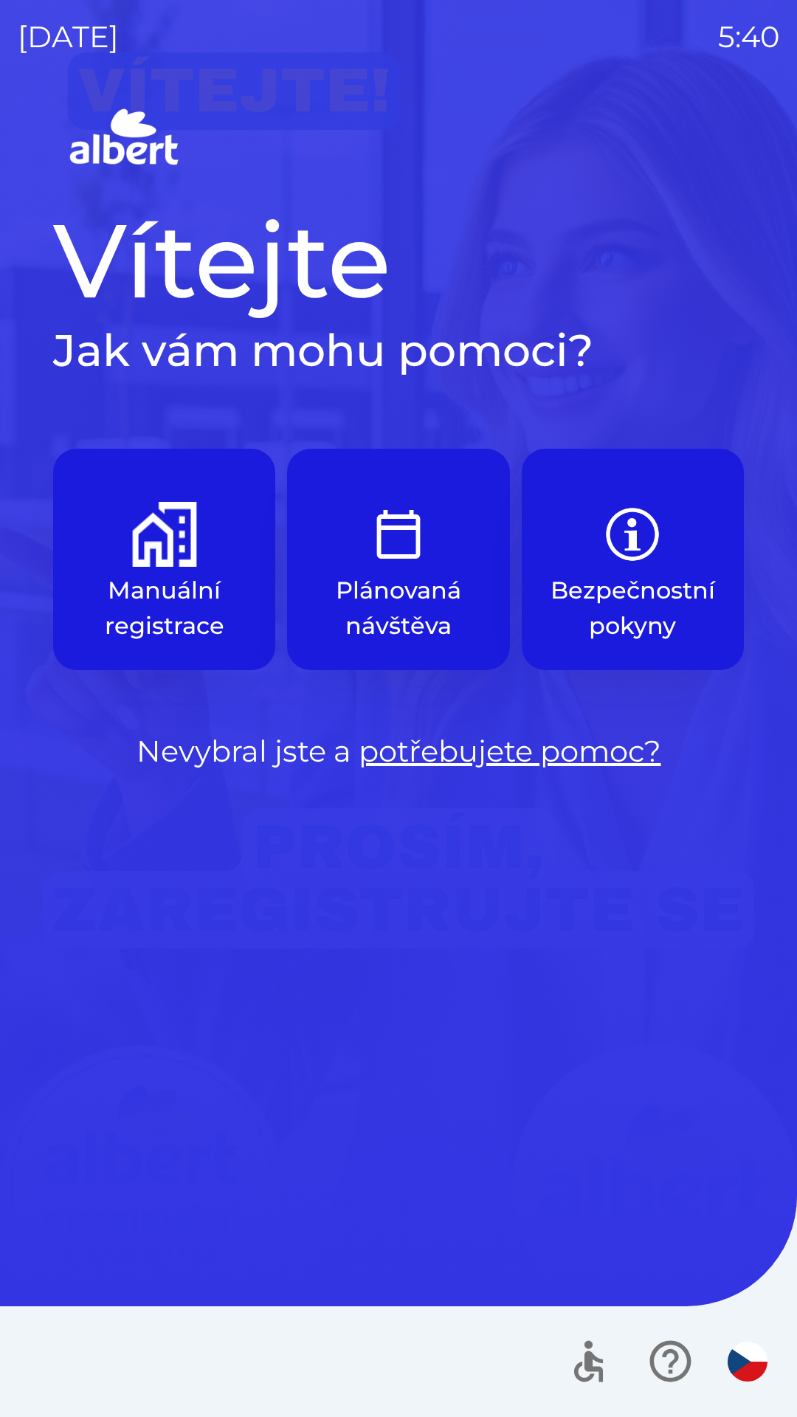
click at [387, 545] on img "button" at bounding box center [398, 534] width 65 height 65
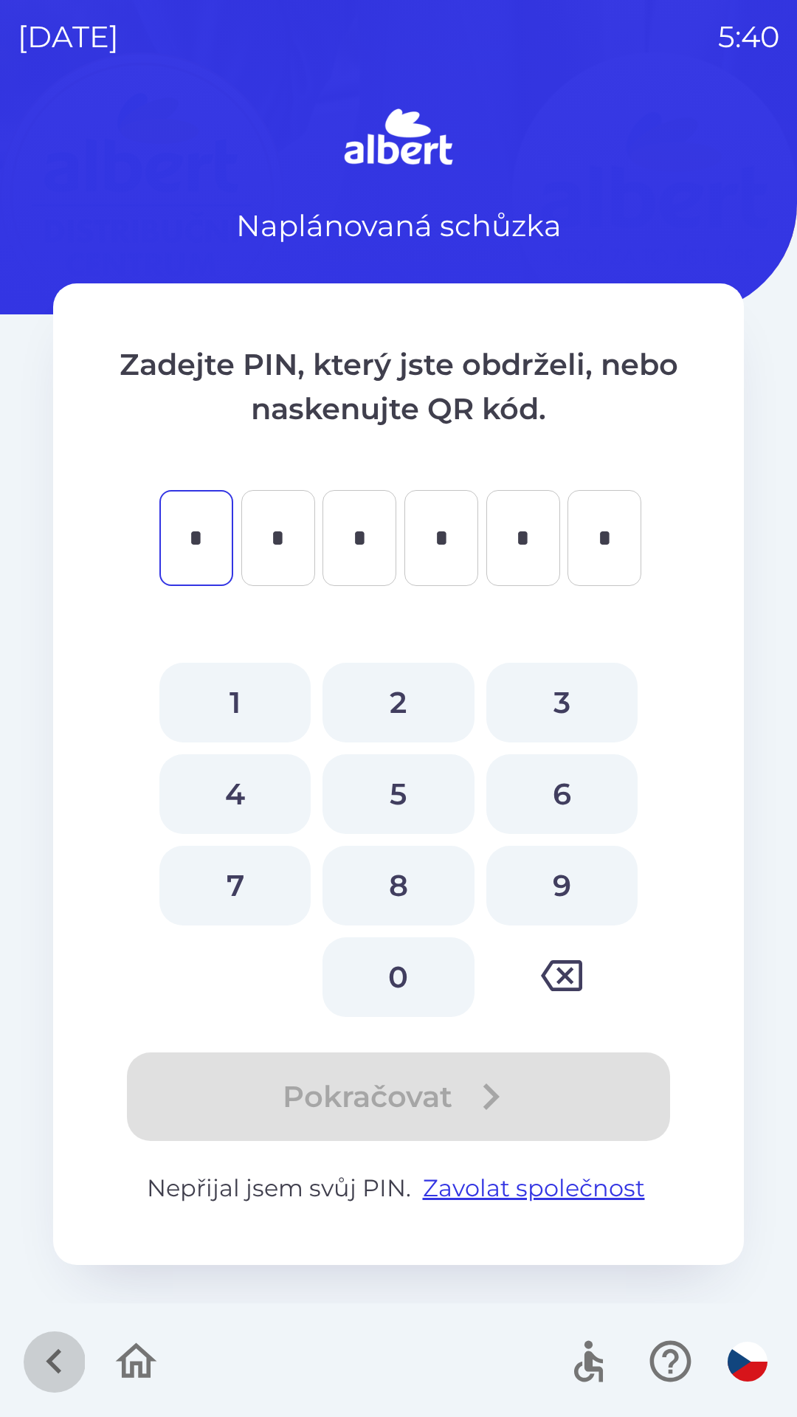
click at [57, 1369] on icon "button" at bounding box center [54, 1361] width 16 height 25
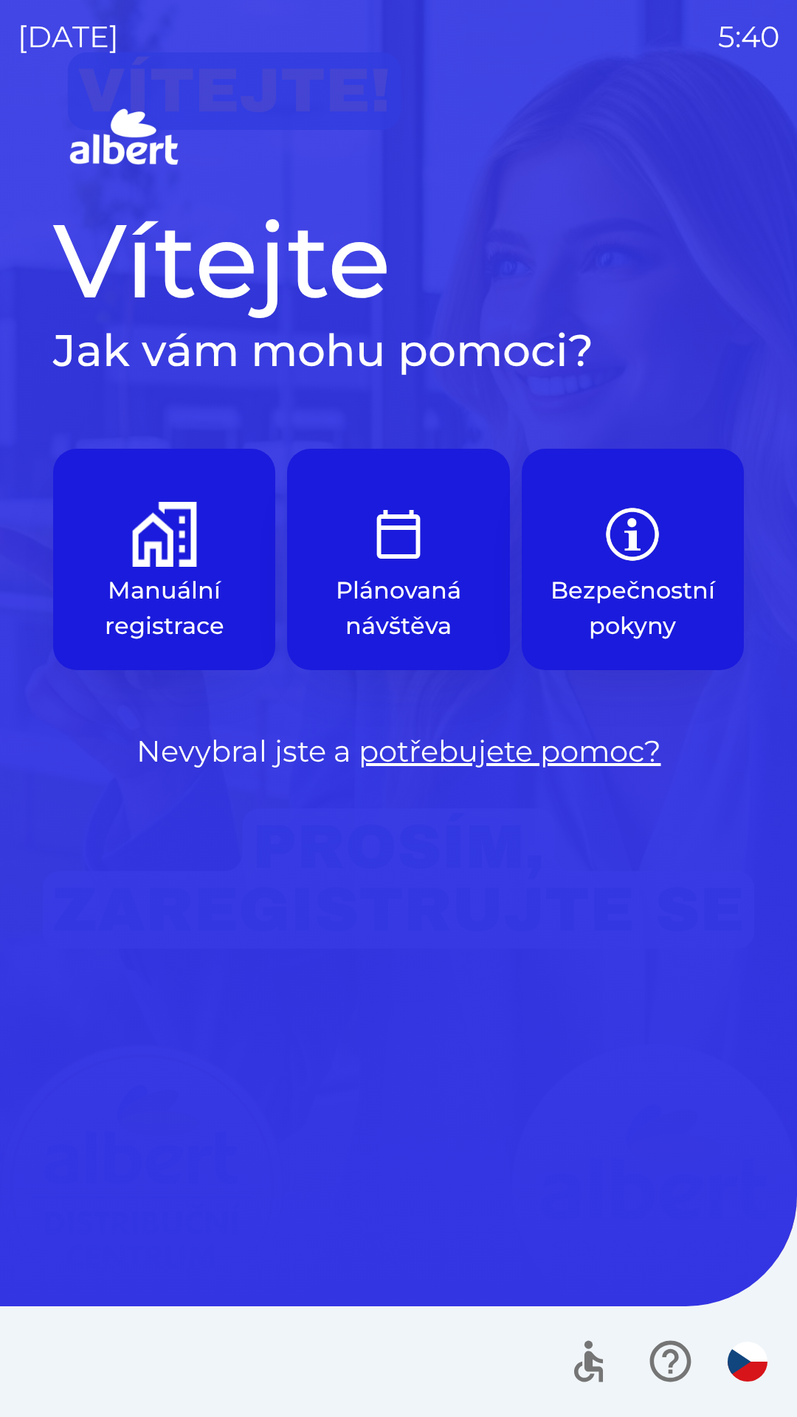
click at [151, 526] on img "button" at bounding box center [164, 534] width 65 height 65
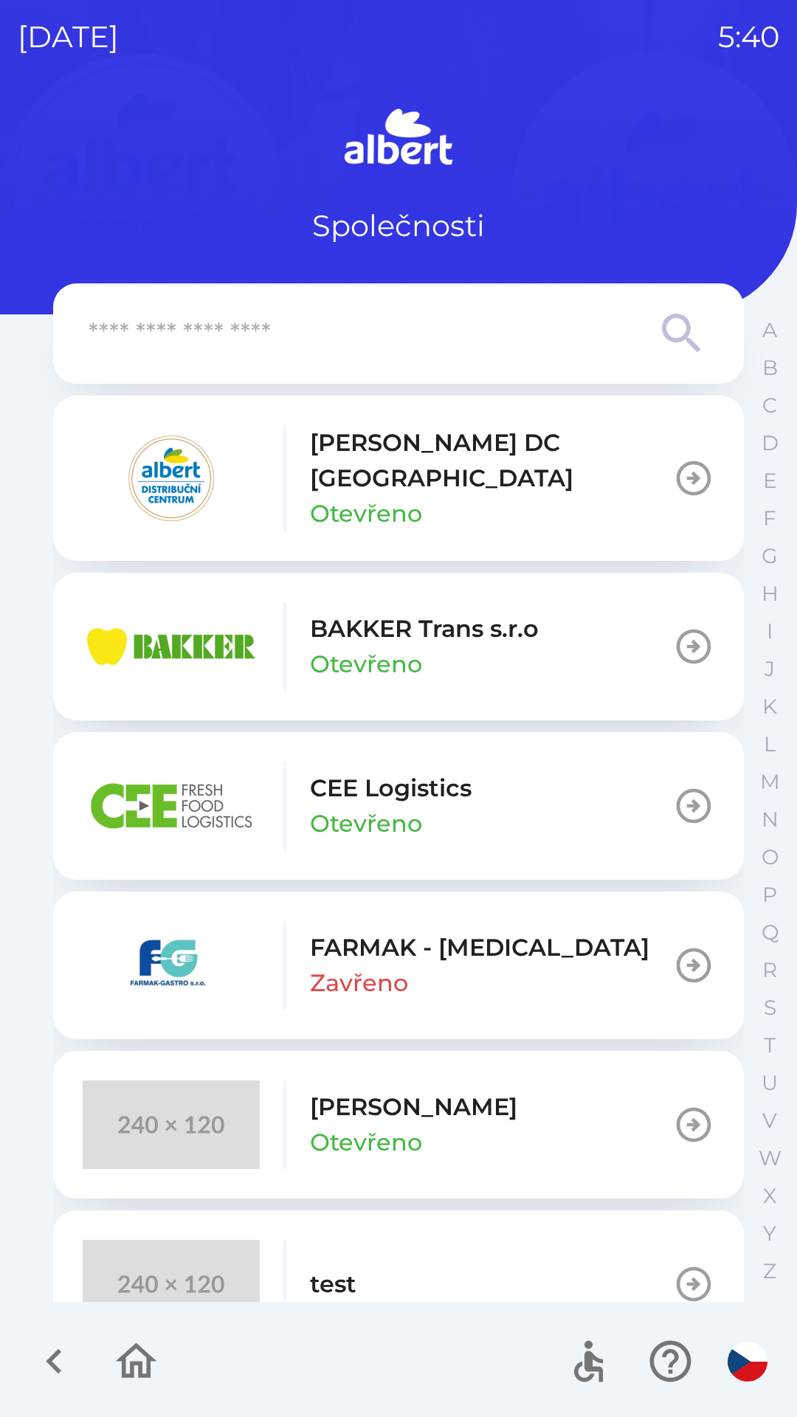
click at [398, 496] on p "Otevřeno" at bounding box center [366, 513] width 112 height 35
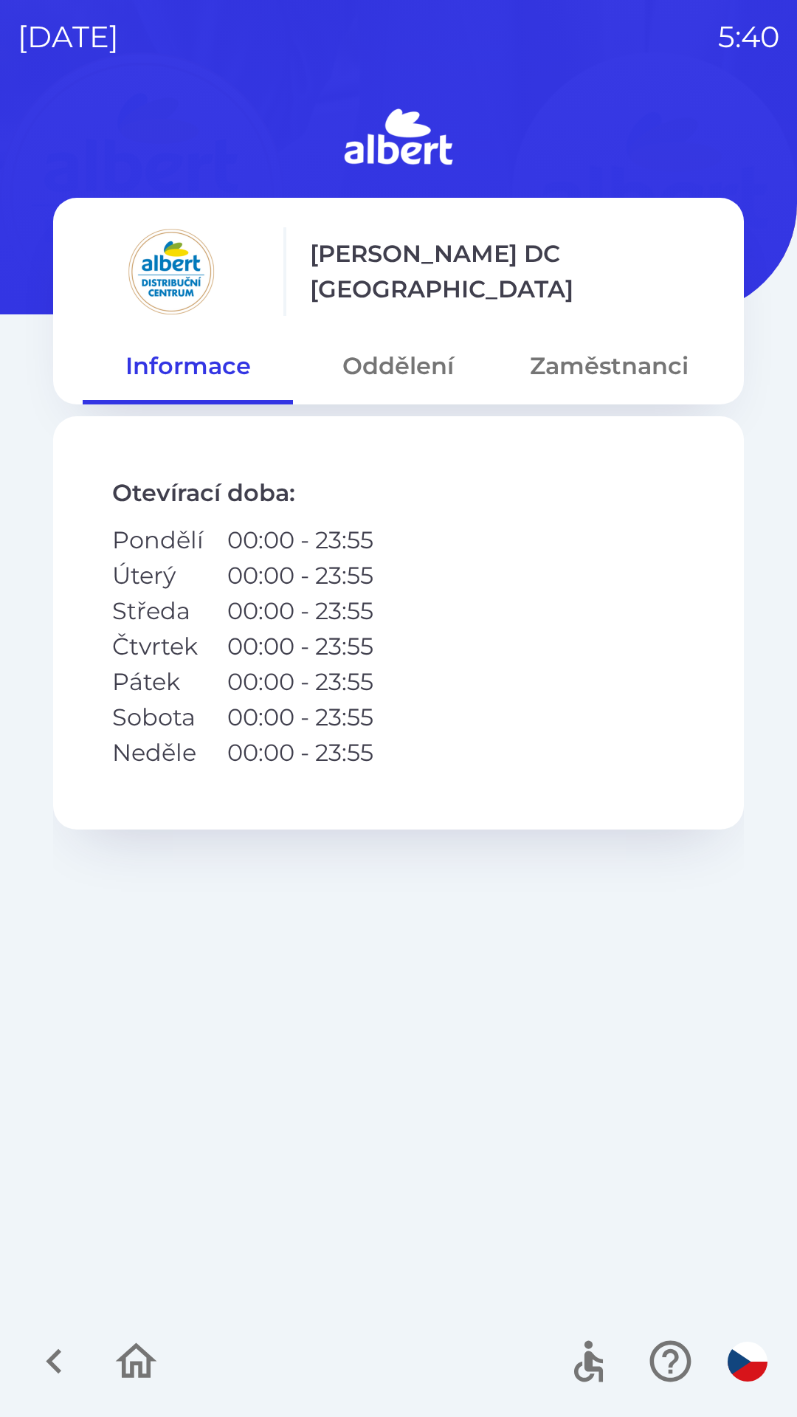
click at [596, 362] on button "Zaměstnanci" at bounding box center [609, 366] width 210 height 53
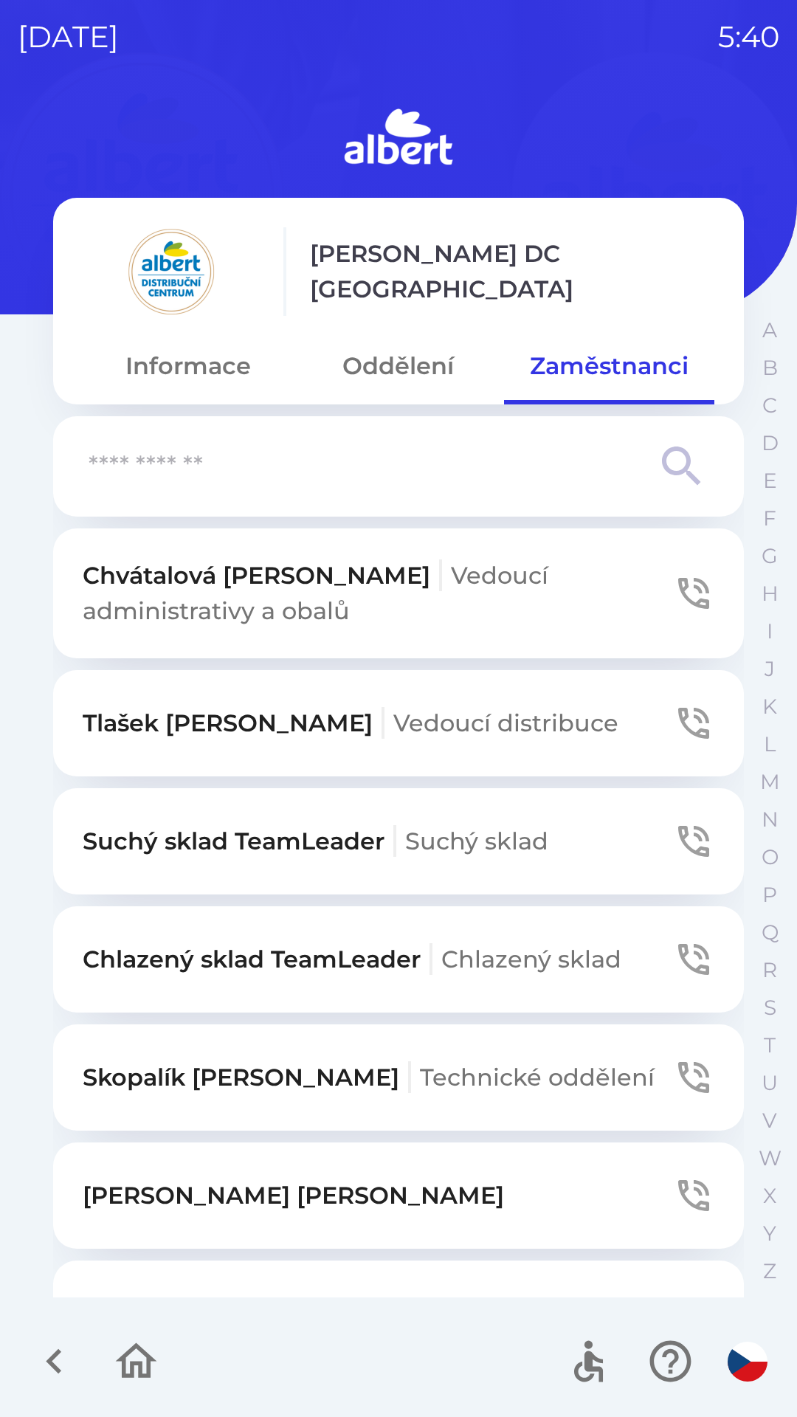
click at [461, 839] on span "Suchý sklad" at bounding box center [476, 841] width 143 height 29
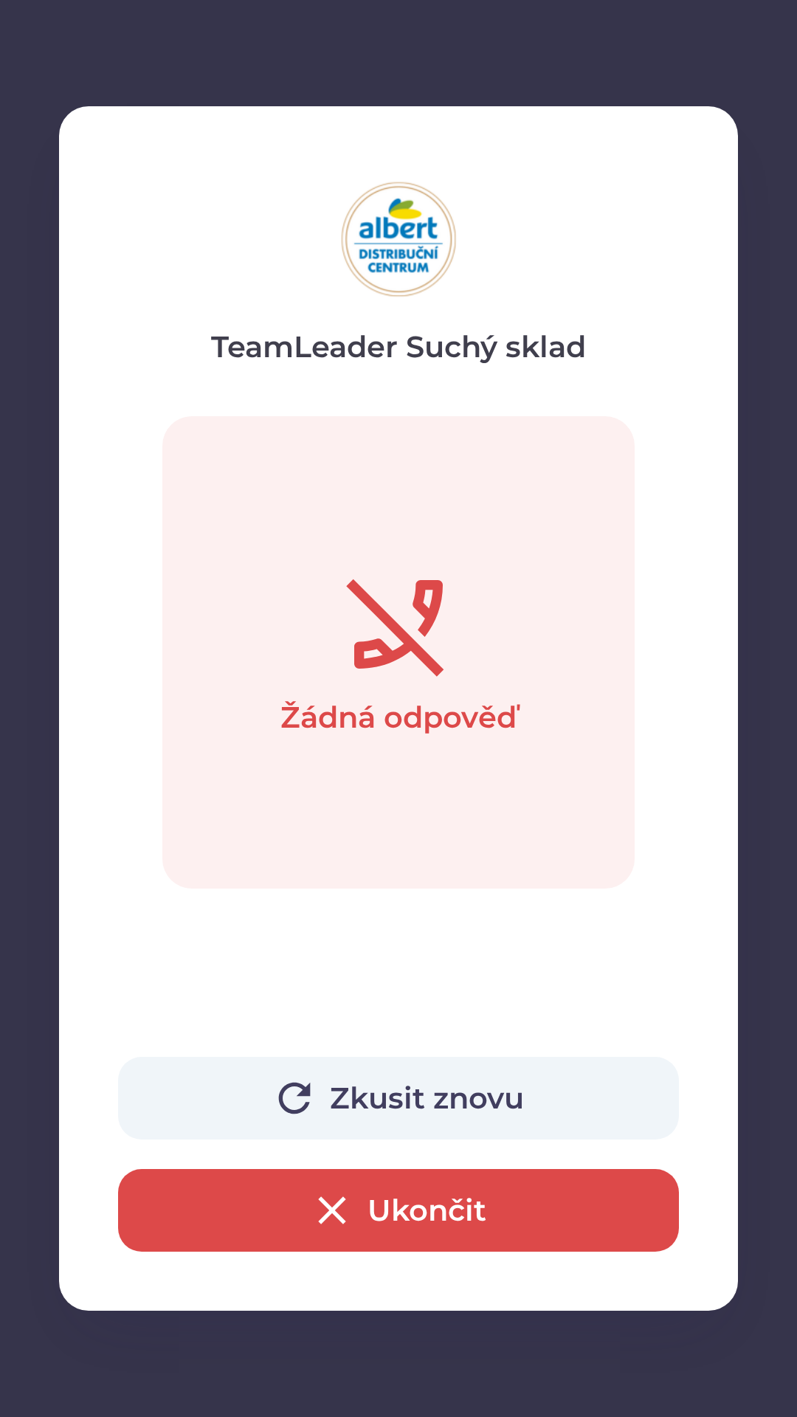
click at [539, 1207] on button "Ukončit" at bounding box center [398, 1210] width 561 height 83
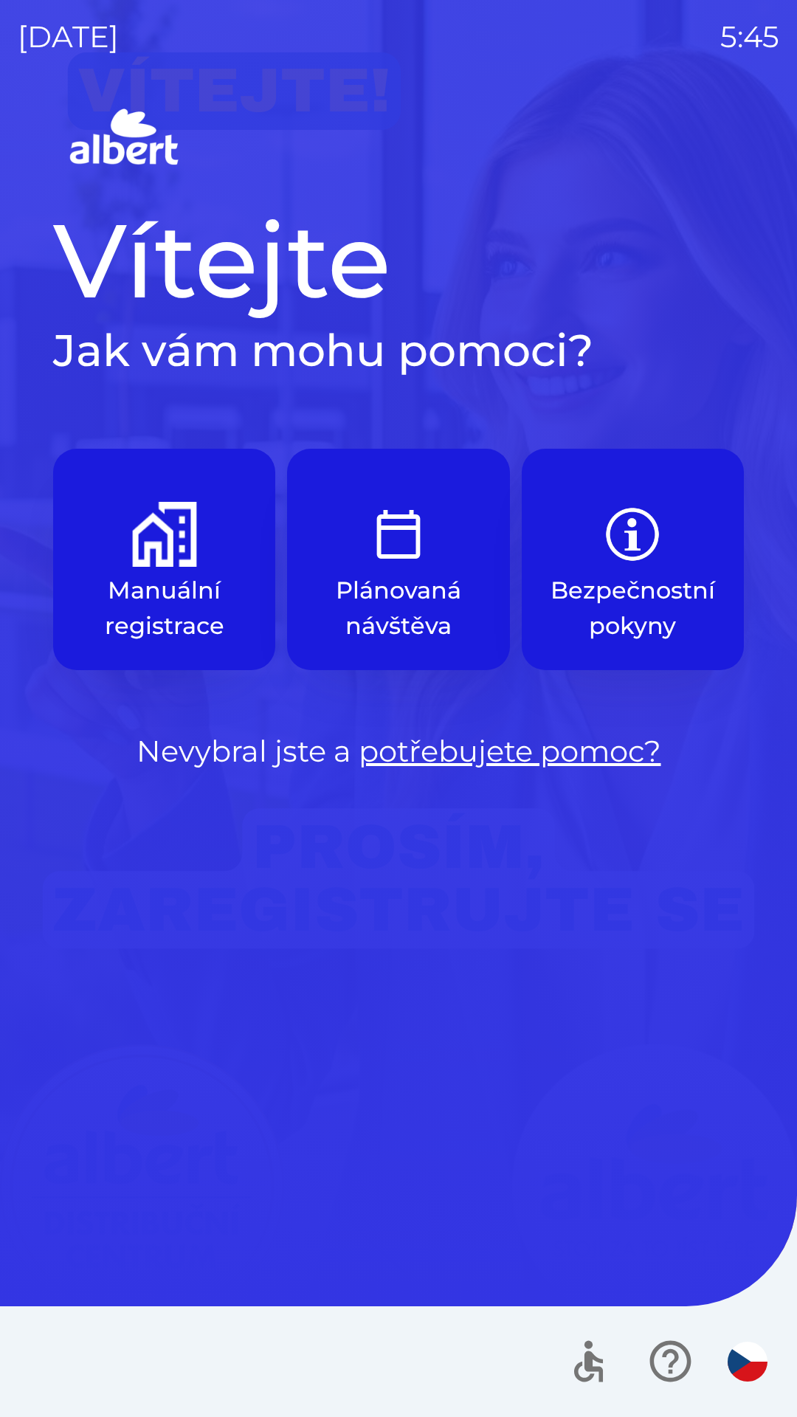
click at [144, 542] on img "button" at bounding box center [164, 534] width 65 height 65
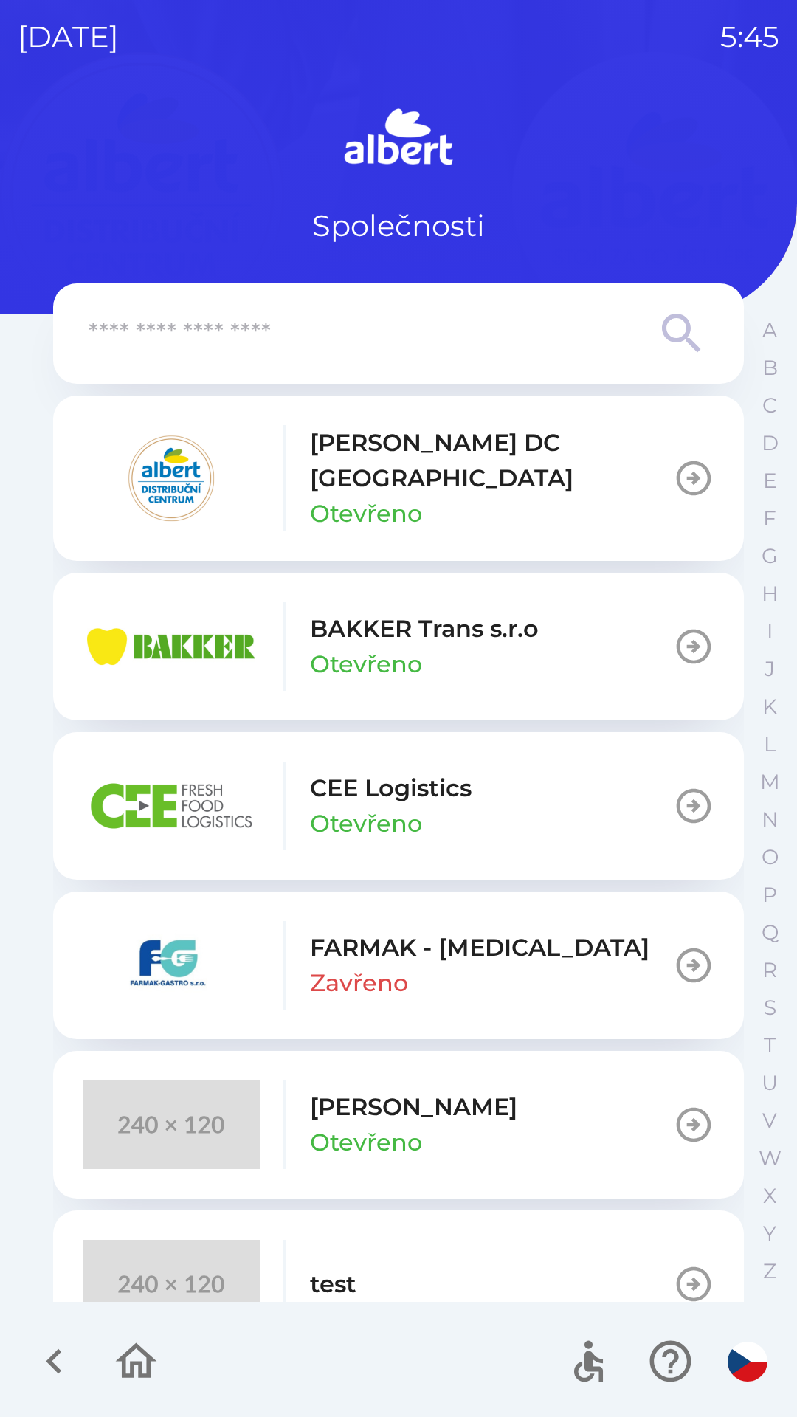
click at [317, 455] on p "[PERSON_NAME] DC [GEOGRAPHIC_DATA]" at bounding box center [491, 460] width 363 height 71
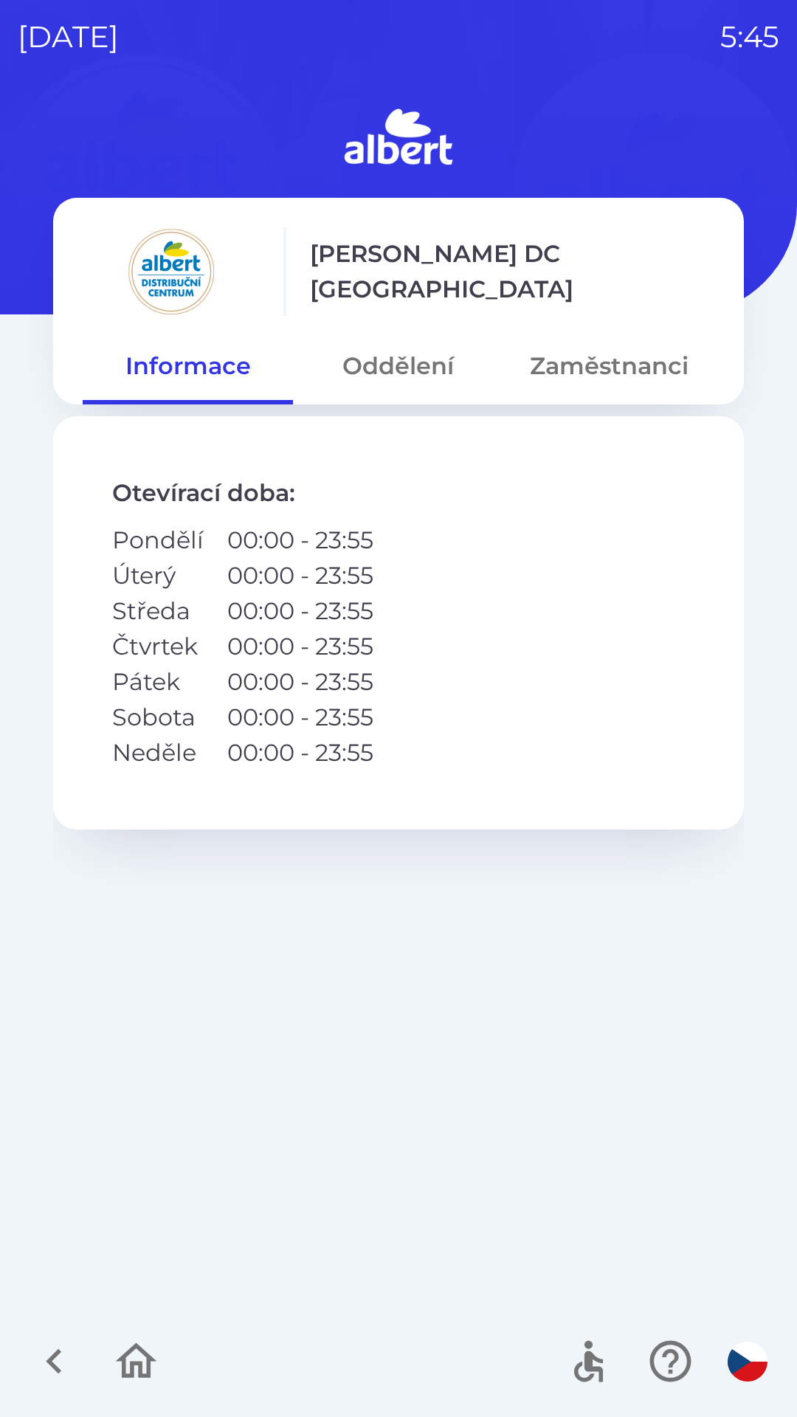
click at [400, 371] on button "Oddělení" at bounding box center [398, 366] width 210 height 53
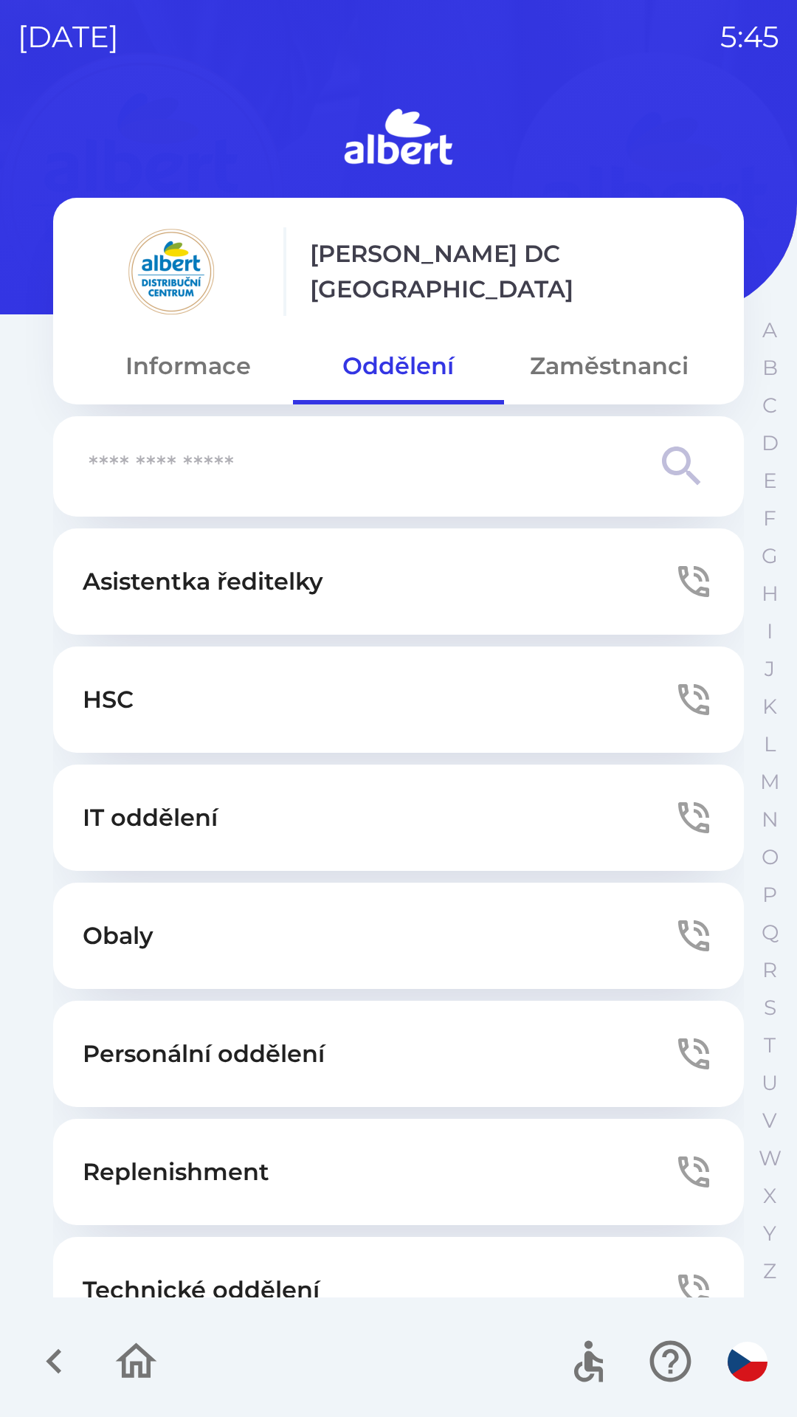
click at [568, 352] on button "Zaměstnanci" at bounding box center [609, 366] width 210 height 53
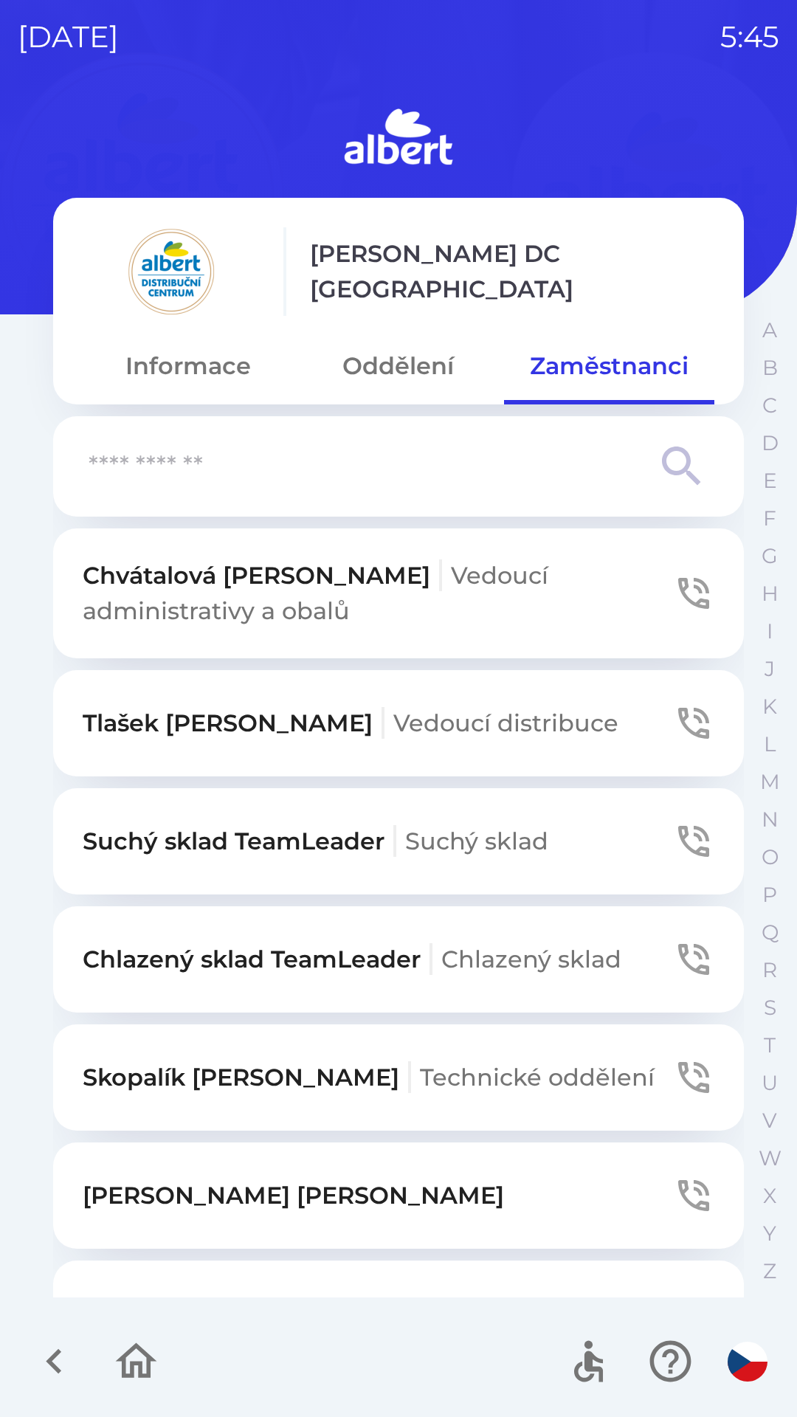
click at [282, 853] on p "Suchý sklad TeamLeader Suchý sklad" at bounding box center [316, 841] width 466 height 35
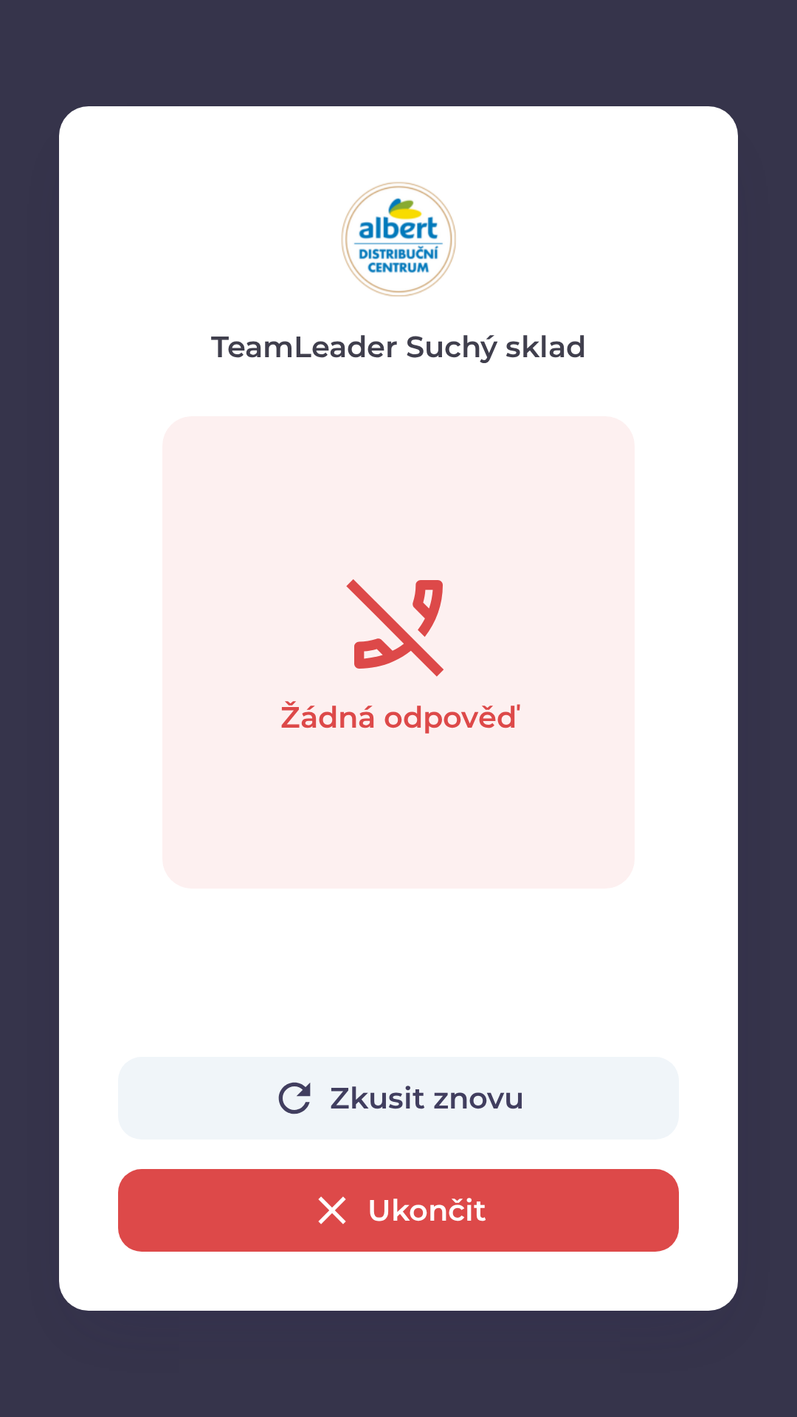
click at [278, 1218] on button "Ukončit" at bounding box center [398, 1210] width 561 height 83
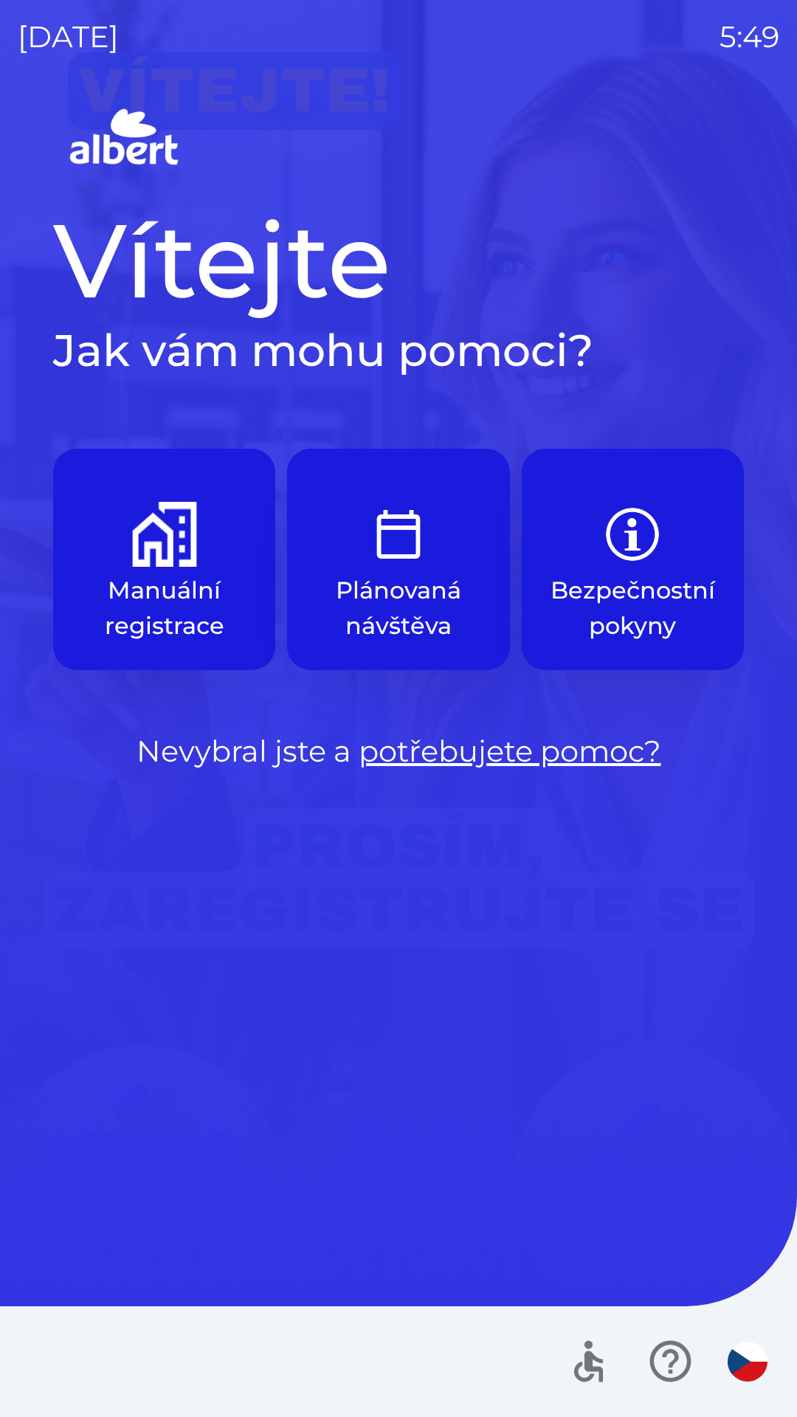
click at [151, 543] on img "button" at bounding box center [164, 534] width 65 height 65
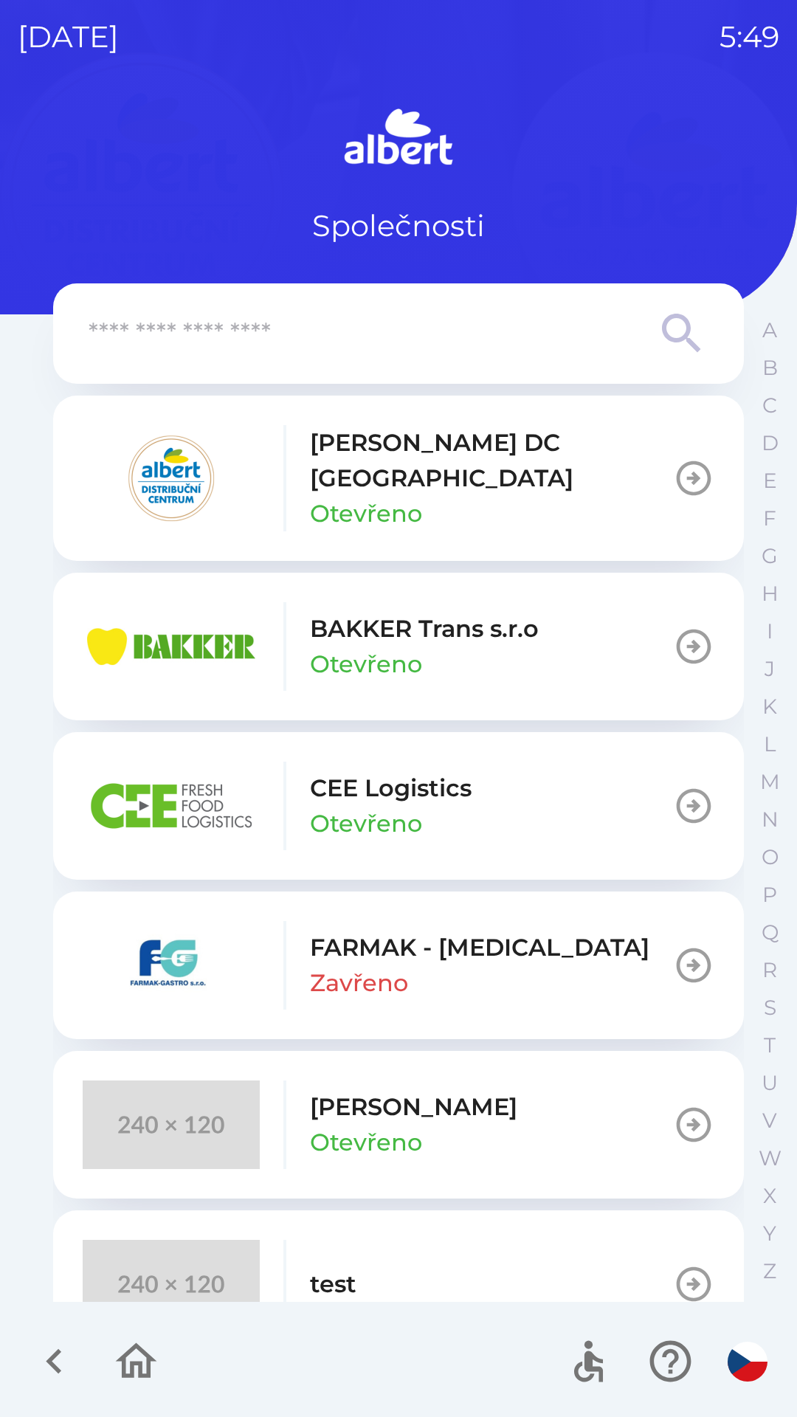
click at [385, 461] on p "[PERSON_NAME] DC [GEOGRAPHIC_DATA]" at bounding box center [491, 460] width 363 height 71
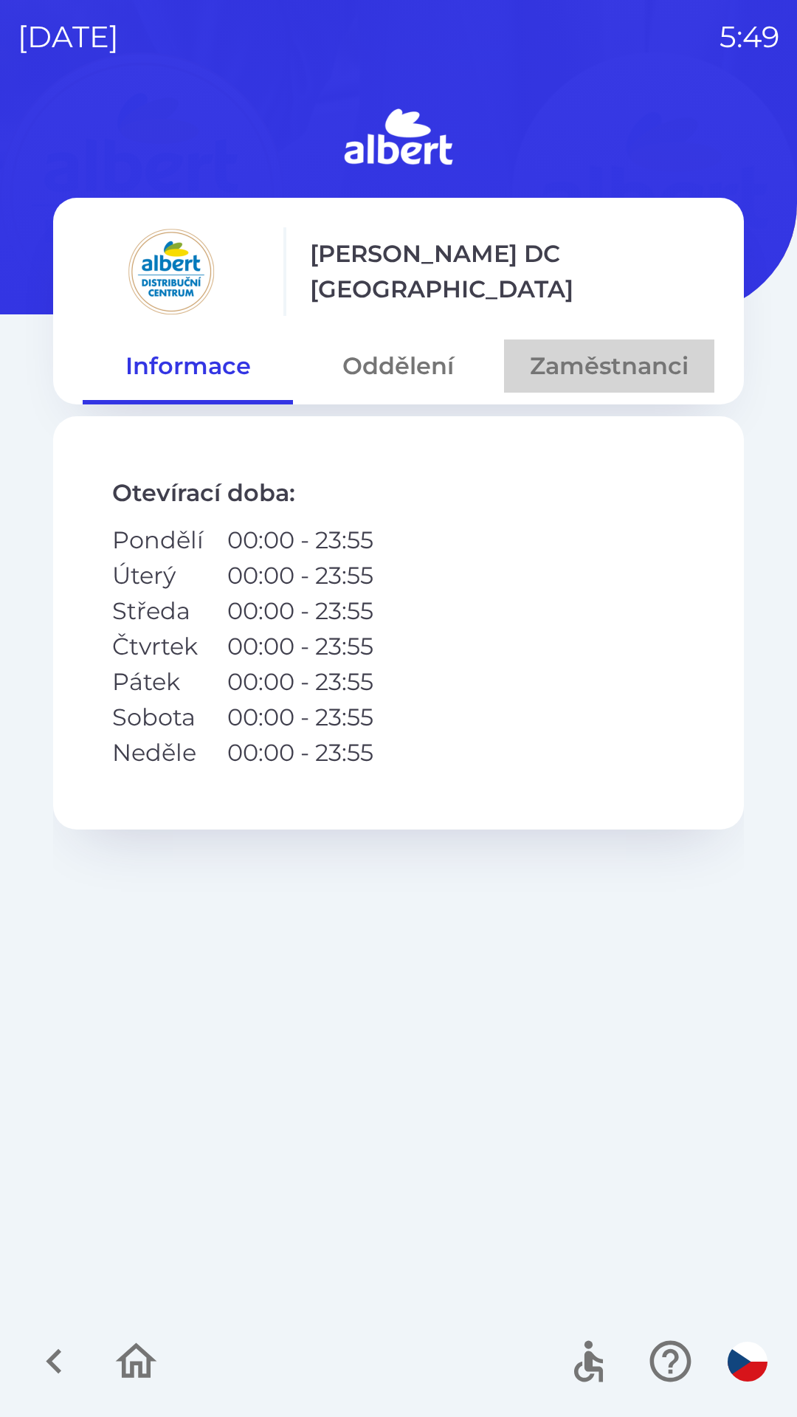
click at [577, 365] on button "Zaměstnanci" at bounding box center [609, 366] width 210 height 53
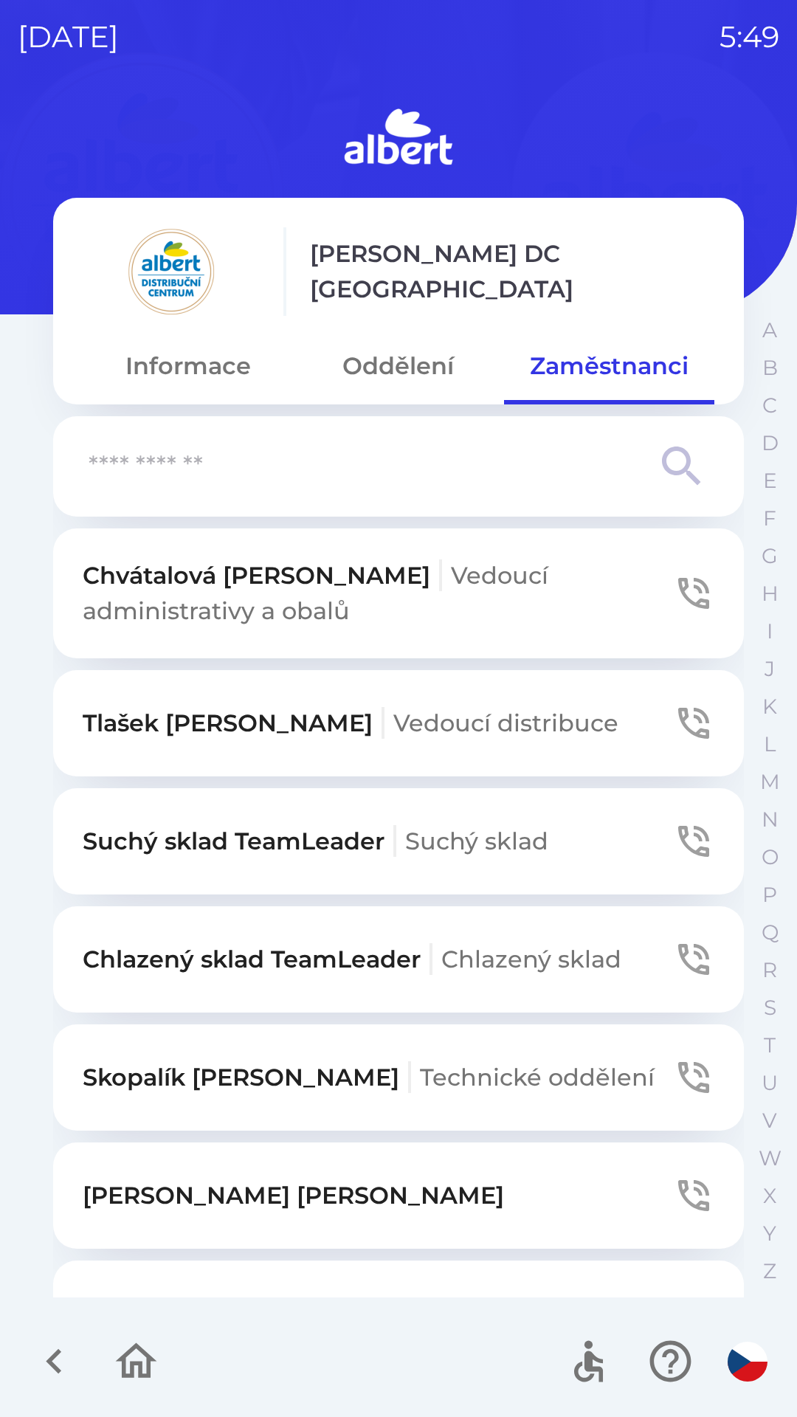
click at [189, 844] on p "Suchý sklad TeamLeader Suchý sklad" at bounding box center [316, 841] width 466 height 35
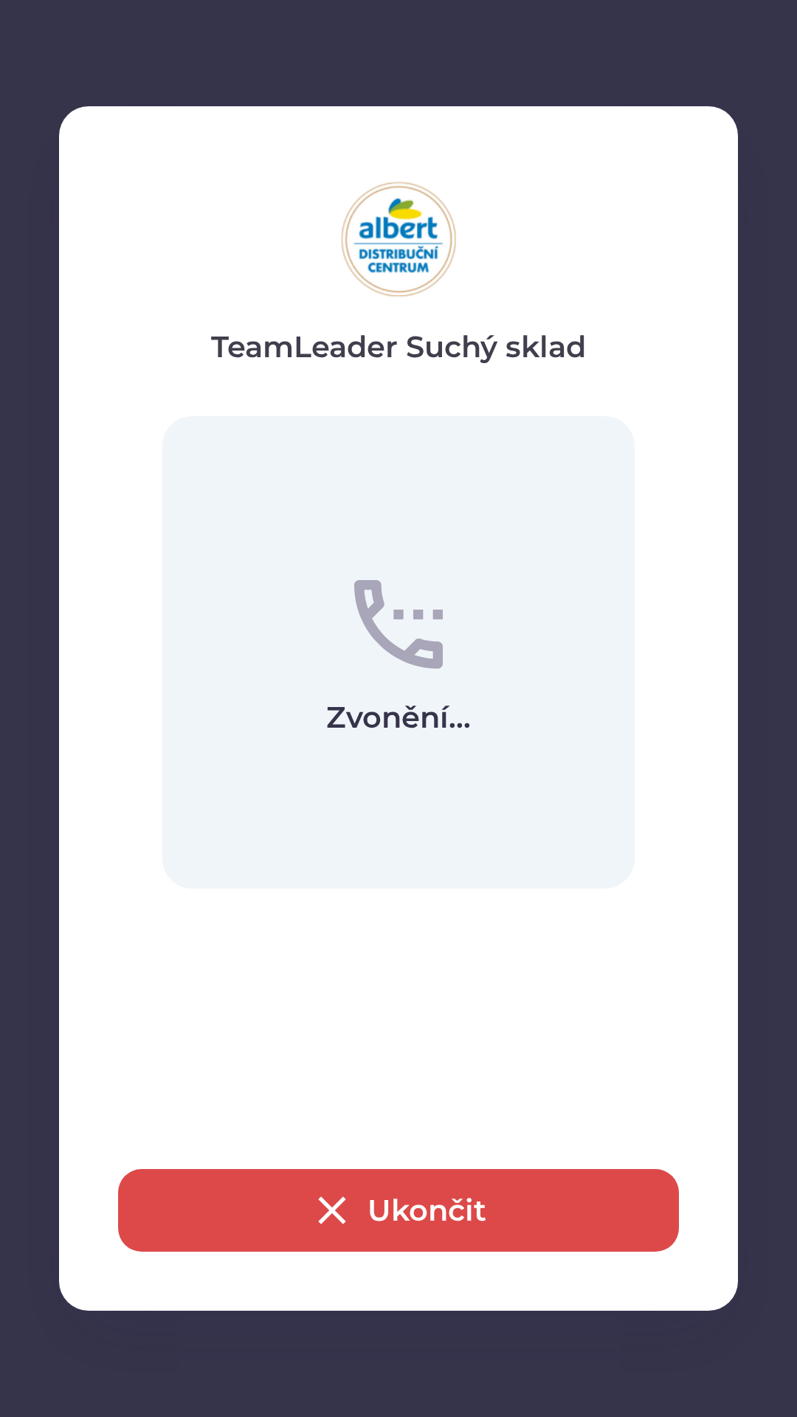
click at [405, 1190] on button "Ukončit" at bounding box center [398, 1210] width 561 height 83
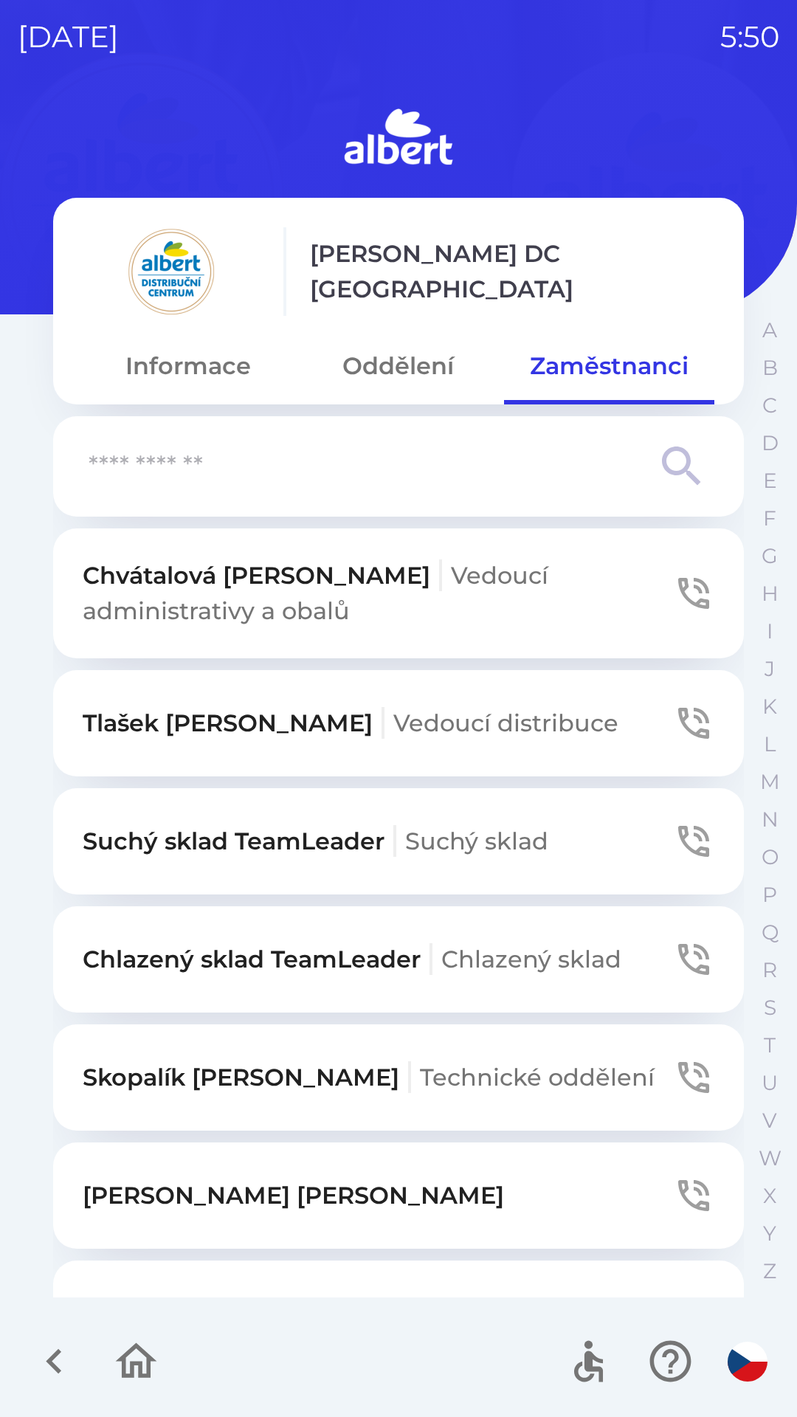
click at [227, 479] on input "text" at bounding box center [369, 467] width 561 height 41
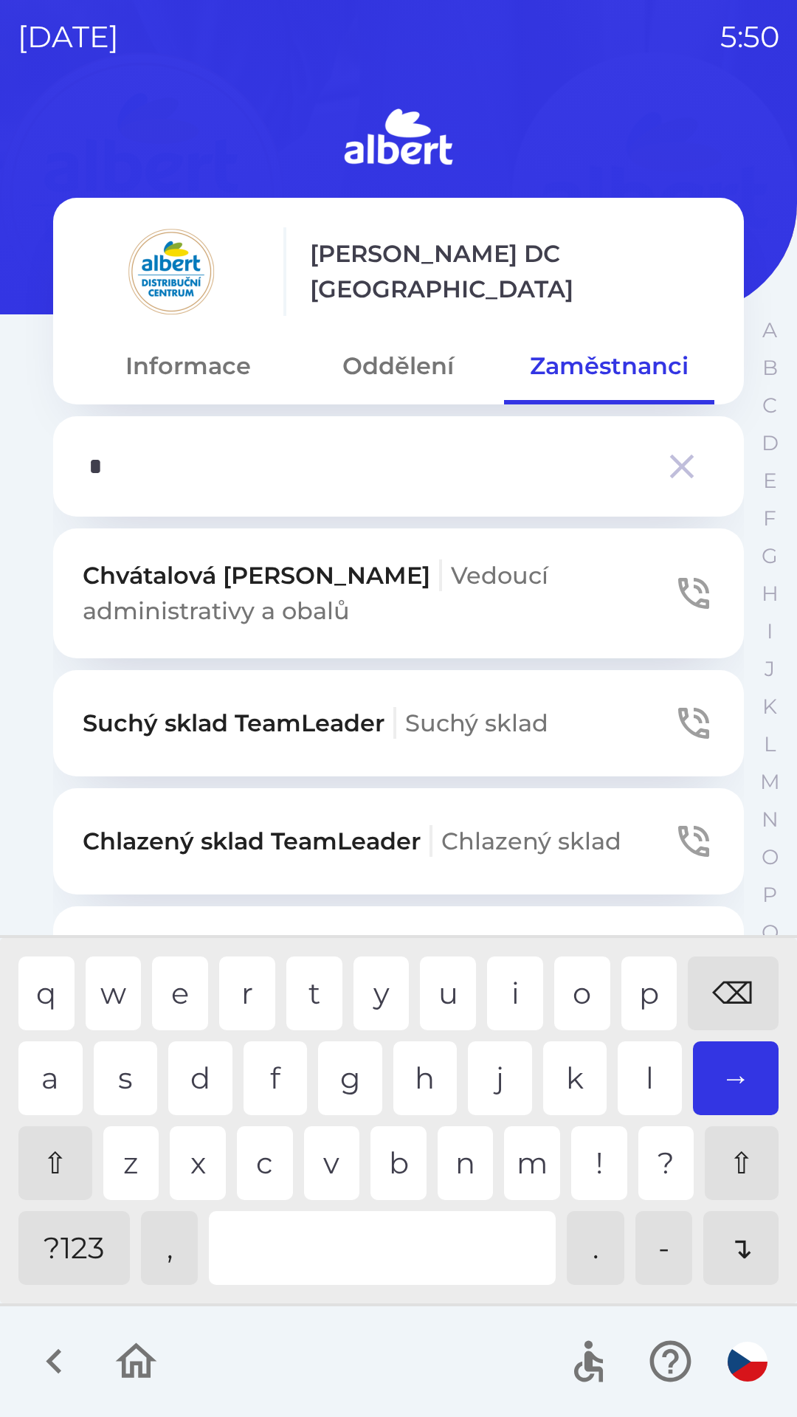
click at [267, 1158] on div "c" at bounding box center [265, 1163] width 56 height 74
click at [421, 1066] on div "h" at bounding box center [425, 1079] width 64 height 74
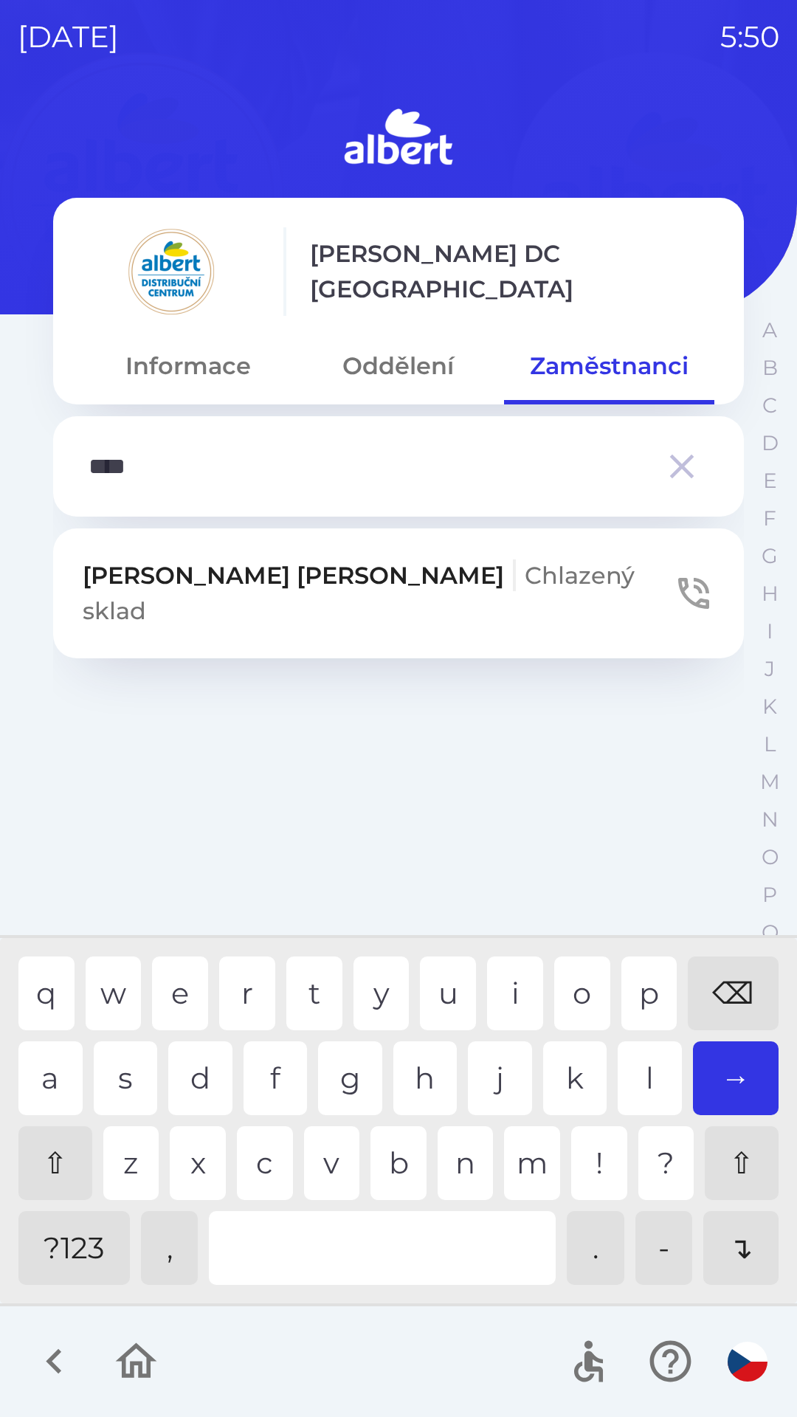
click at [309, 993] on div "t" at bounding box center [314, 994] width 56 height 74
type input "*****"
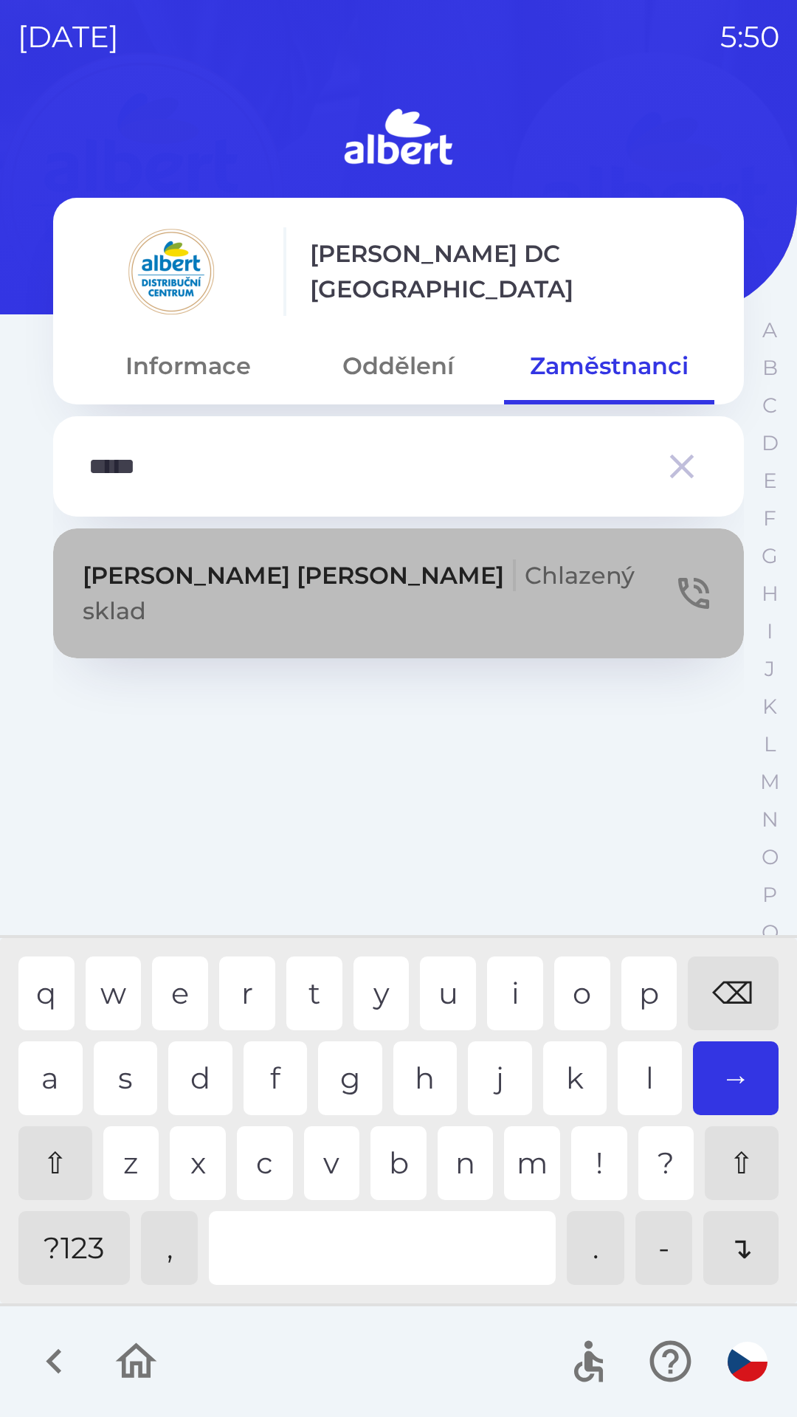
click at [220, 582] on p "[PERSON_NAME] sklad" at bounding box center [378, 593] width 591 height 71
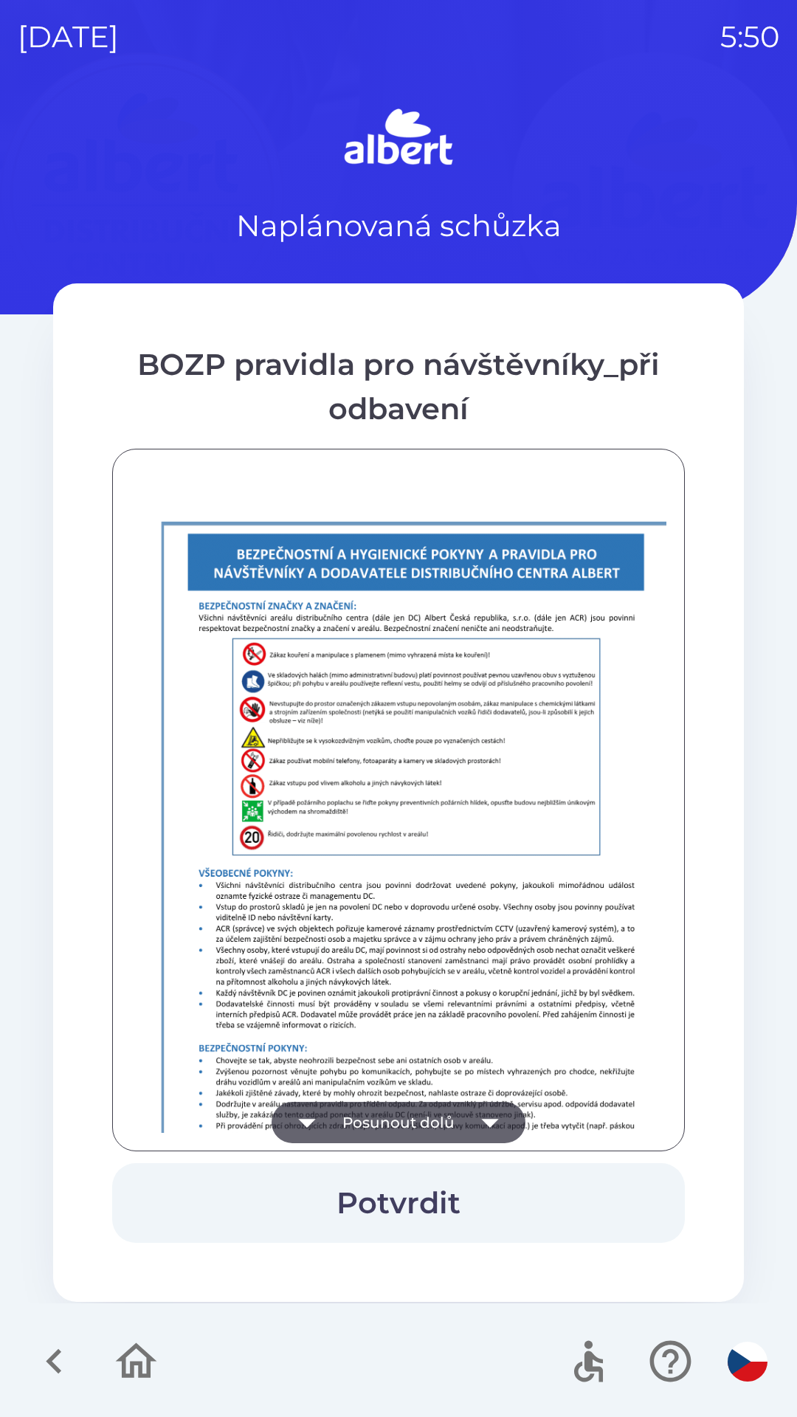
click at [422, 1117] on button "Posunout dolů" at bounding box center [399, 1122] width 254 height 41
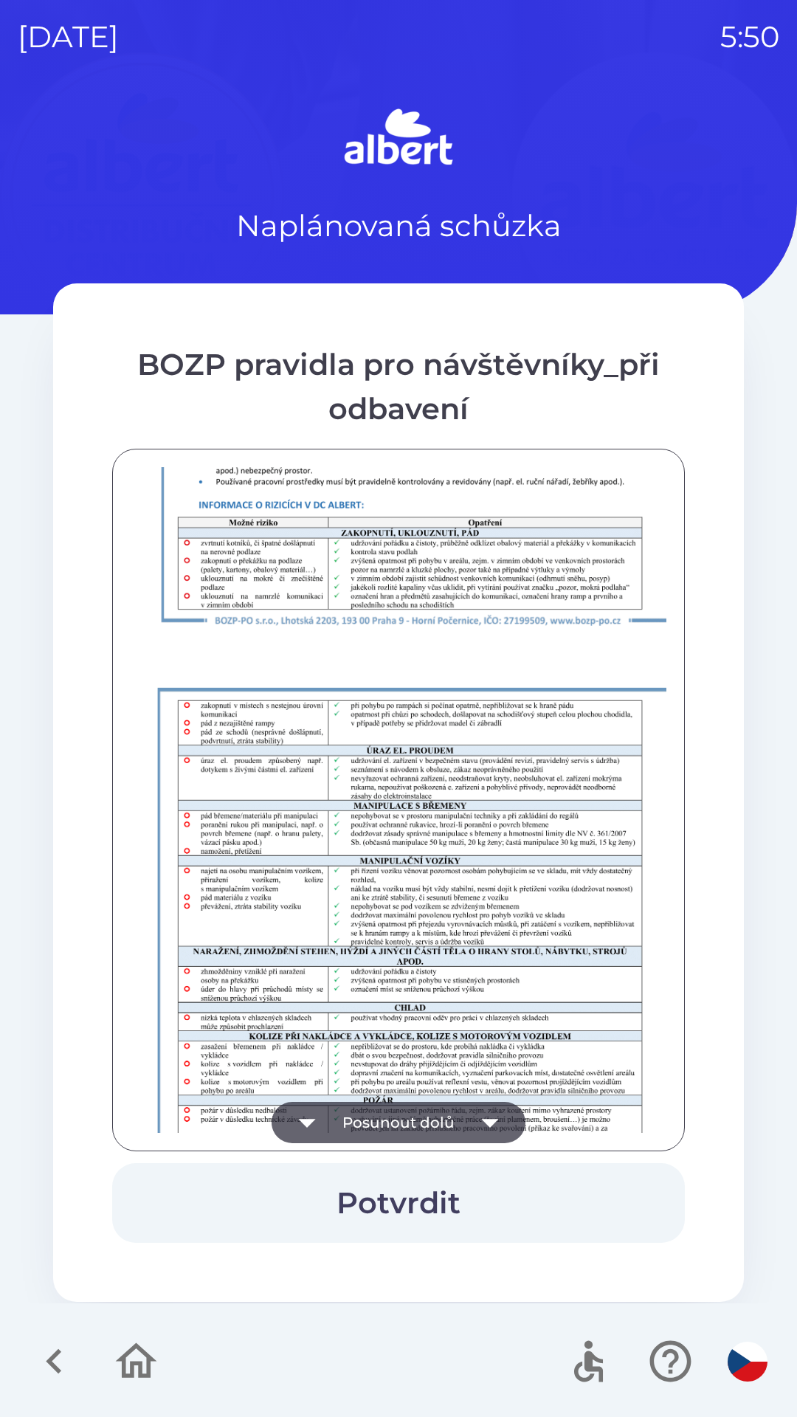
click at [451, 1132] on button "Posunout dolů" at bounding box center [399, 1122] width 254 height 41
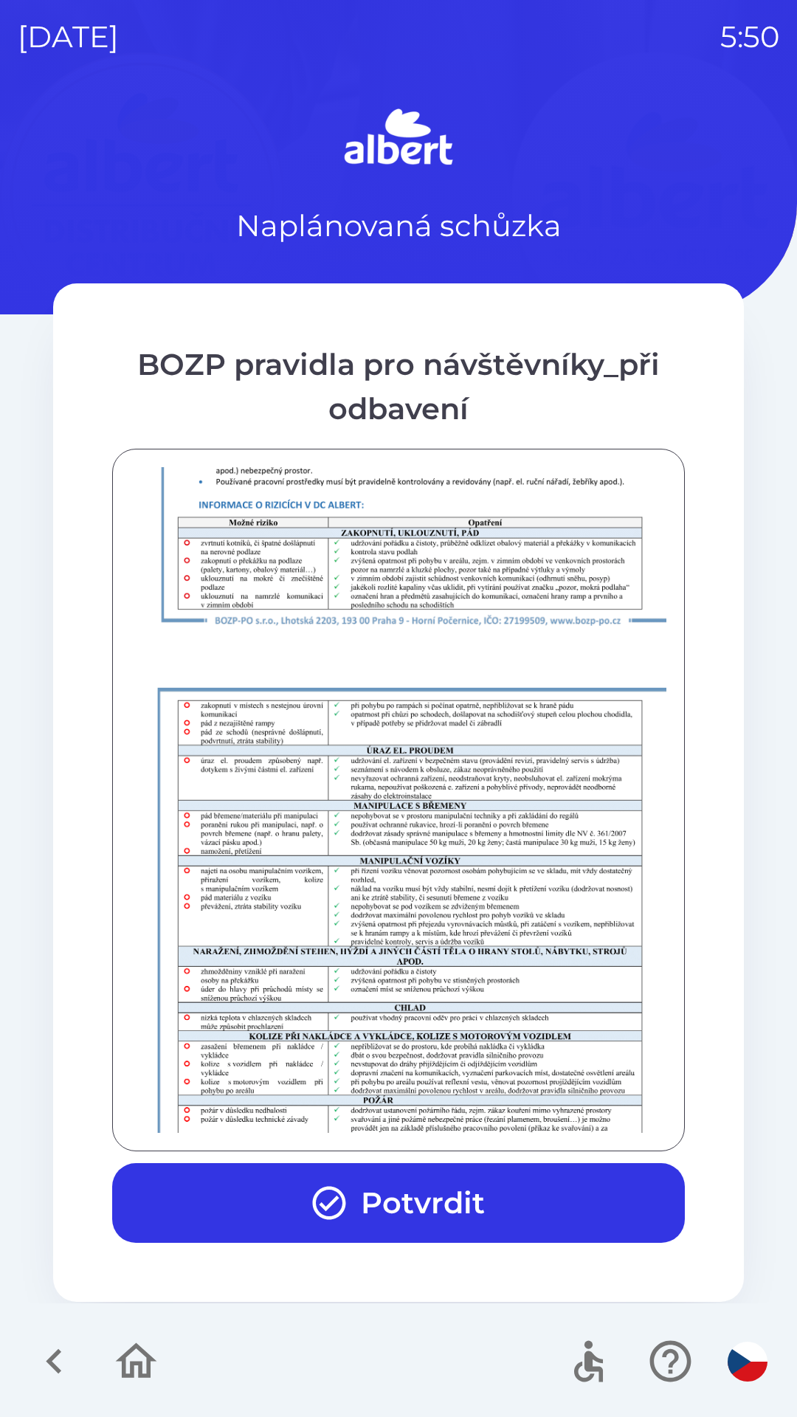
scroll to position [1036, 0]
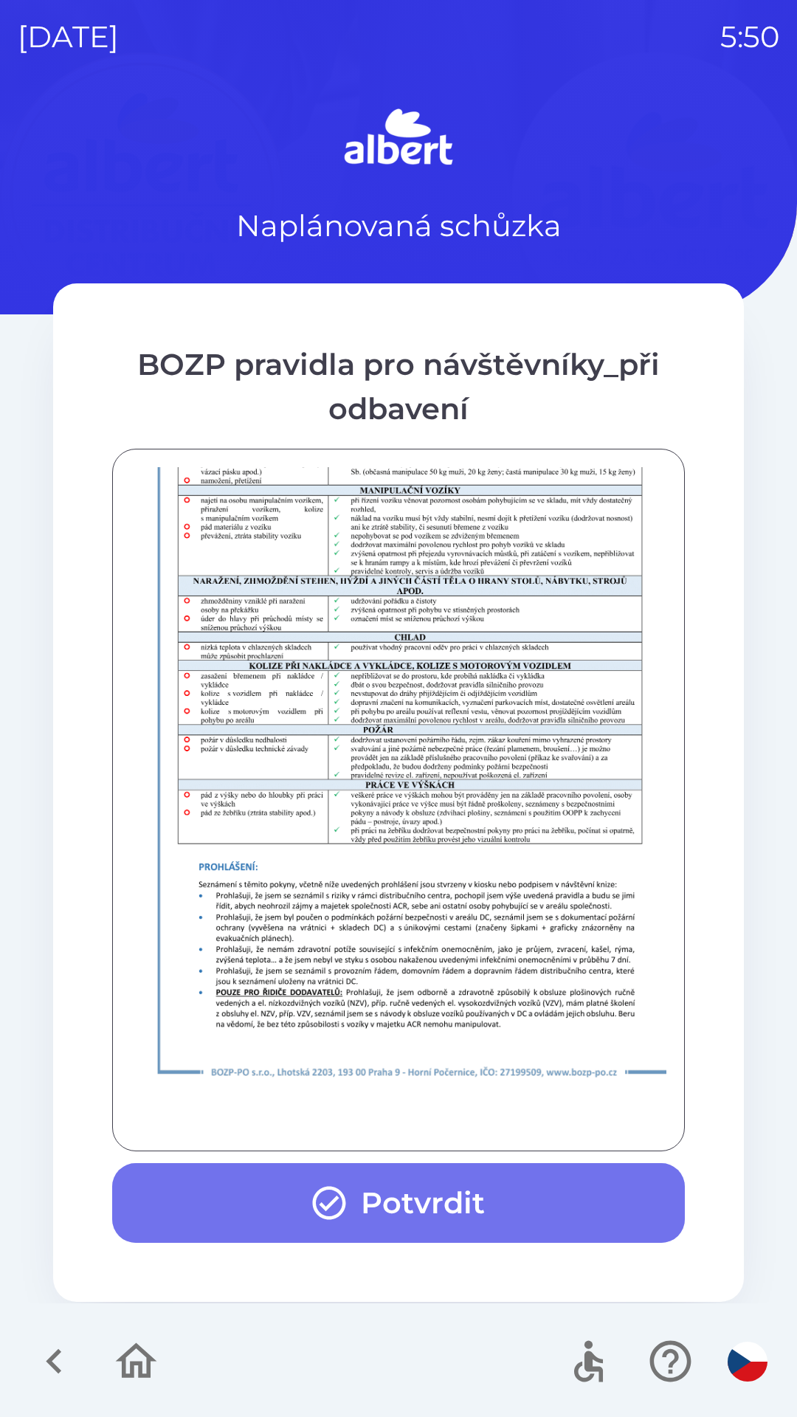
click at [438, 1180] on button "Potvrdit" at bounding box center [398, 1203] width 573 height 80
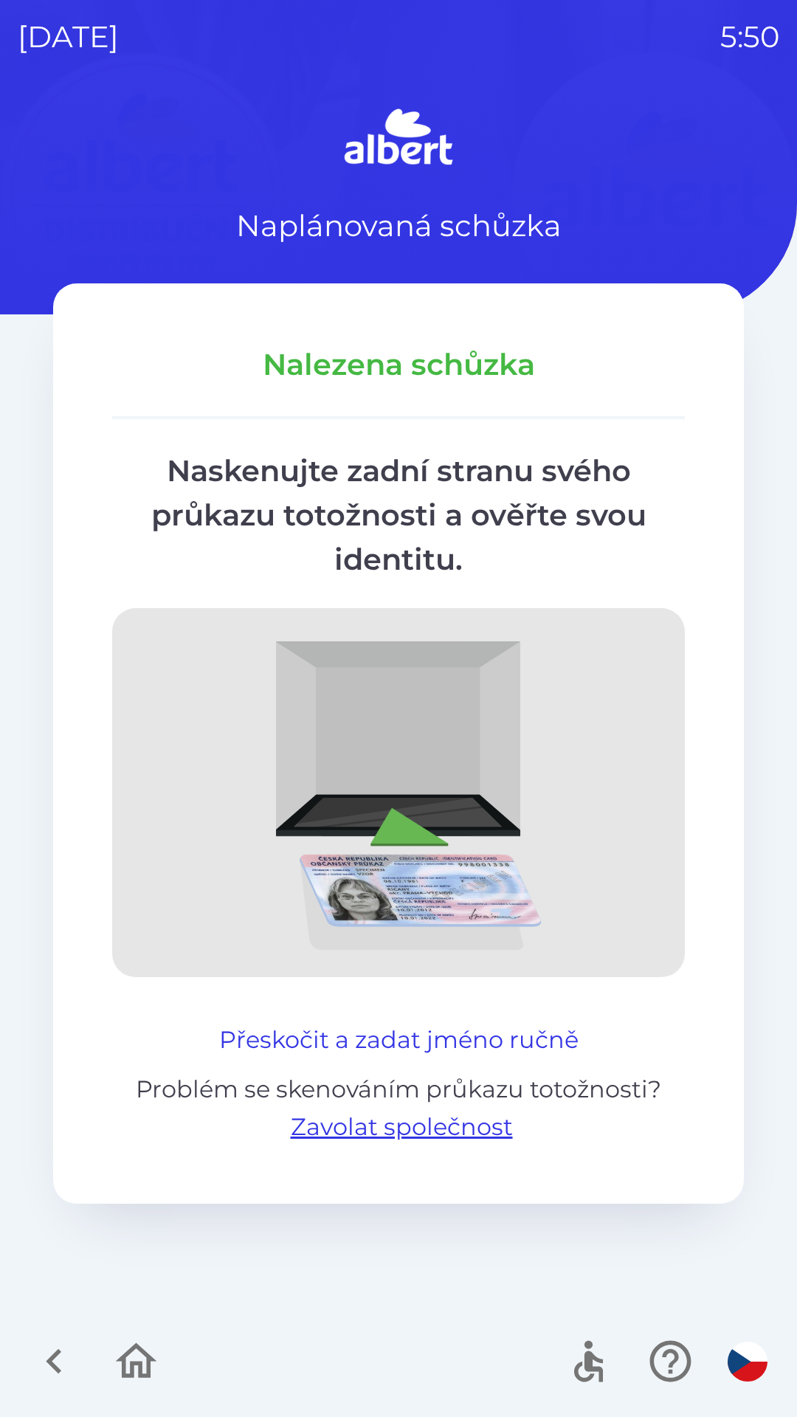
click at [372, 1036] on button "Přeskočit a zadat jméno ručně" at bounding box center [398, 1039] width 371 height 35
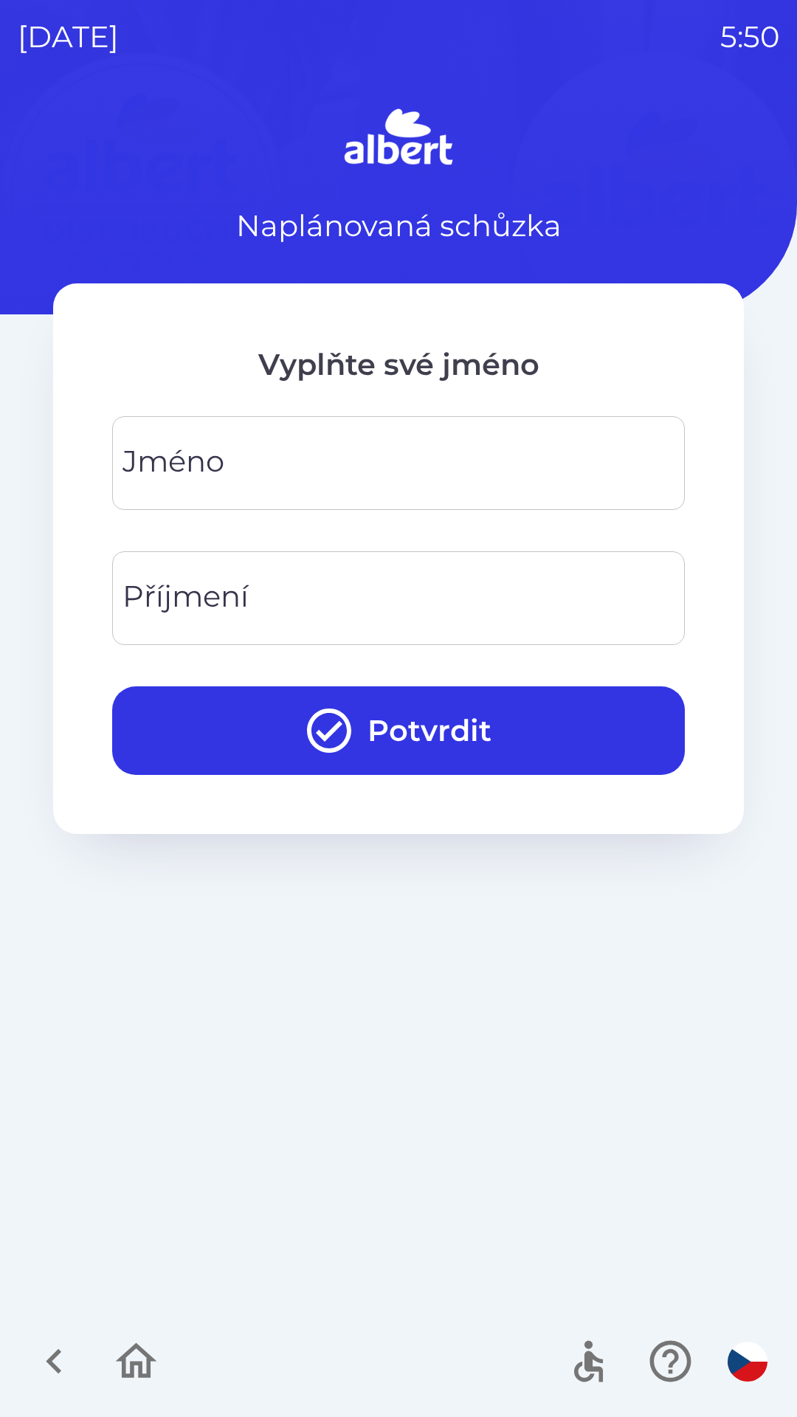
click at [292, 504] on div "Jméno" at bounding box center [398, 463] width 573 height 94
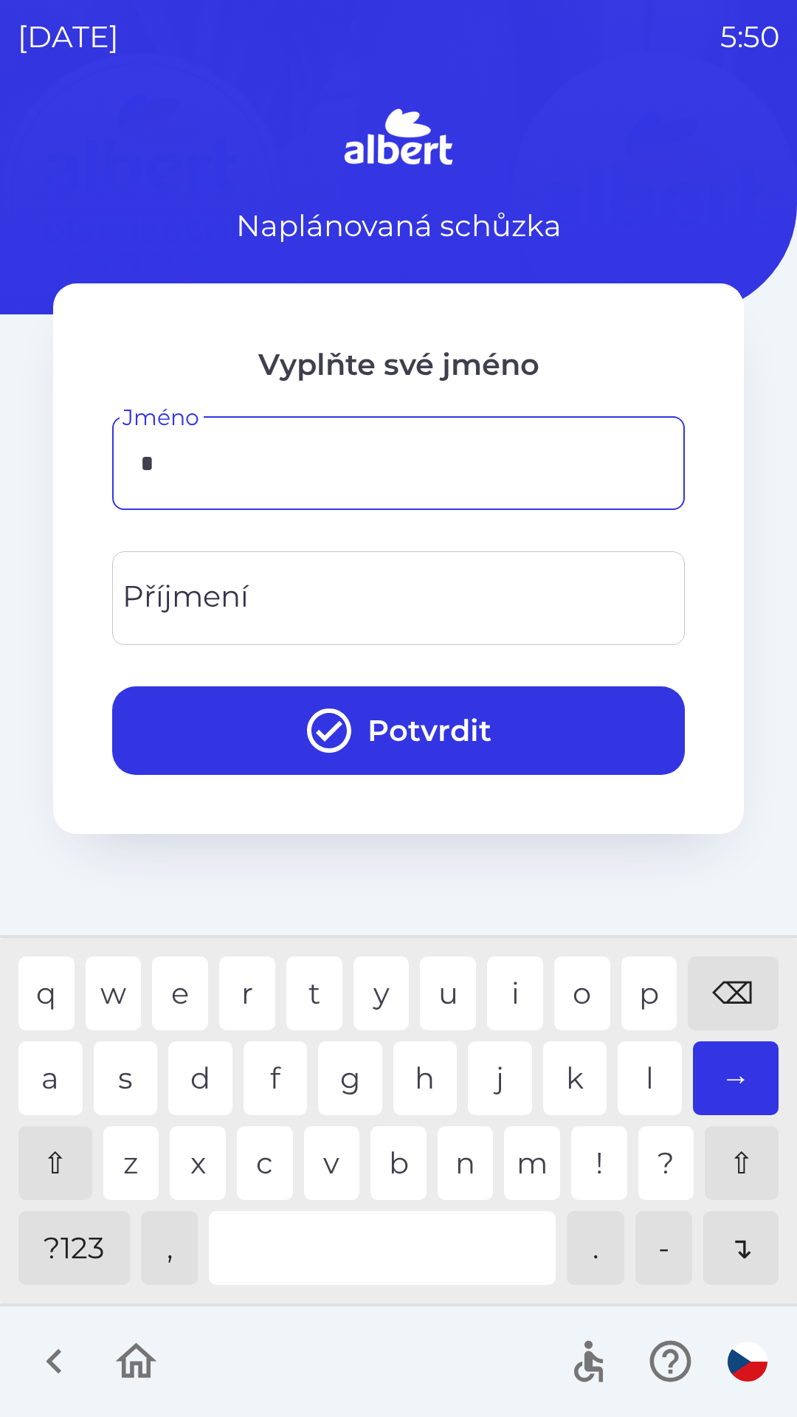
click at [137, 1159] on div "z" at bounding box center [131, 1163] width 56 height 74
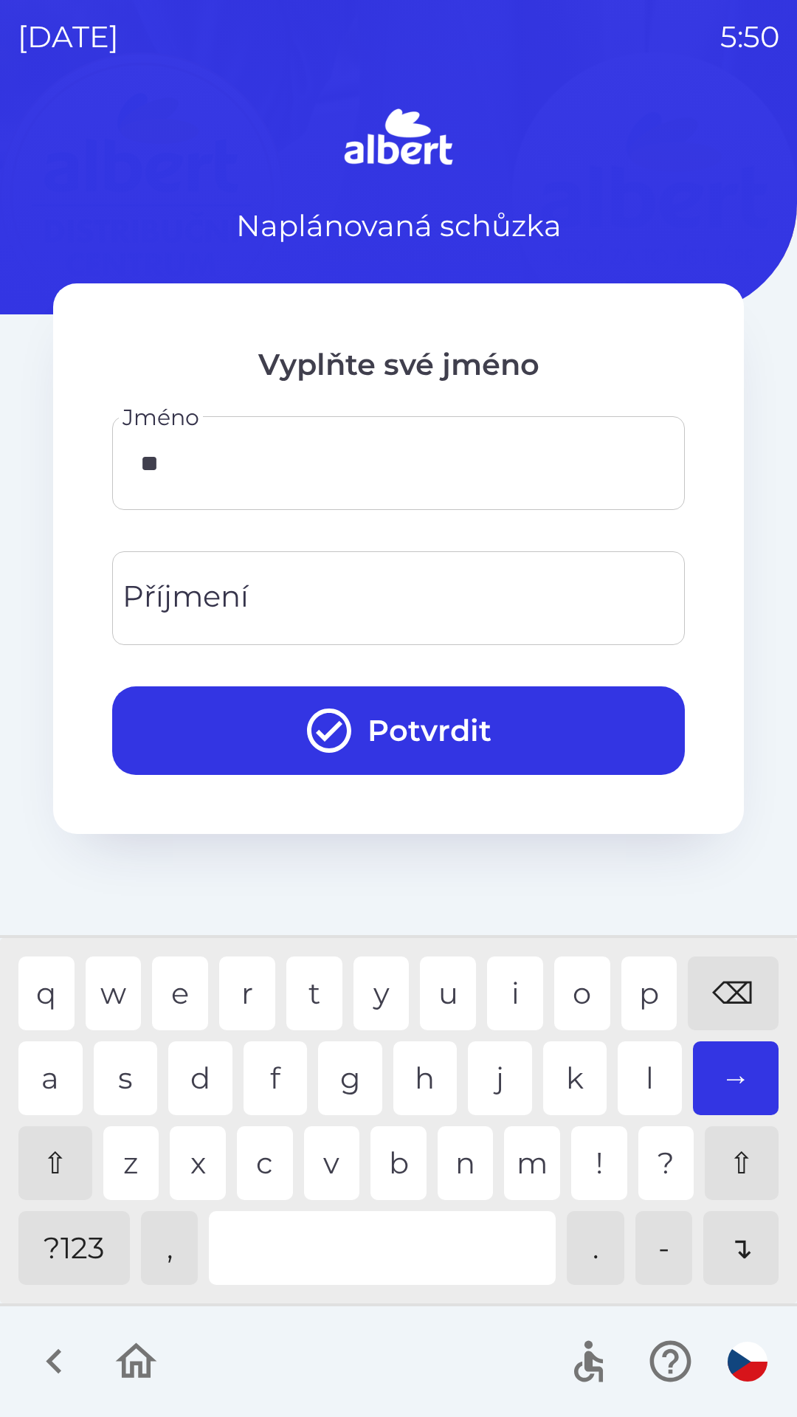
click at [209, 1097] on div "d" at bounding box center [200, 1079] width 64 height 74
click at [450, 1145] on div "n" at bounding box center [466, 1163] width 56 height 74
click at [188, 996] on div "e" at bounding box center [180, 994] width 56 height 74
type input "******"
click at [564, 1070] on div "k" at bounding box center [575, 1079] width 64 height 74
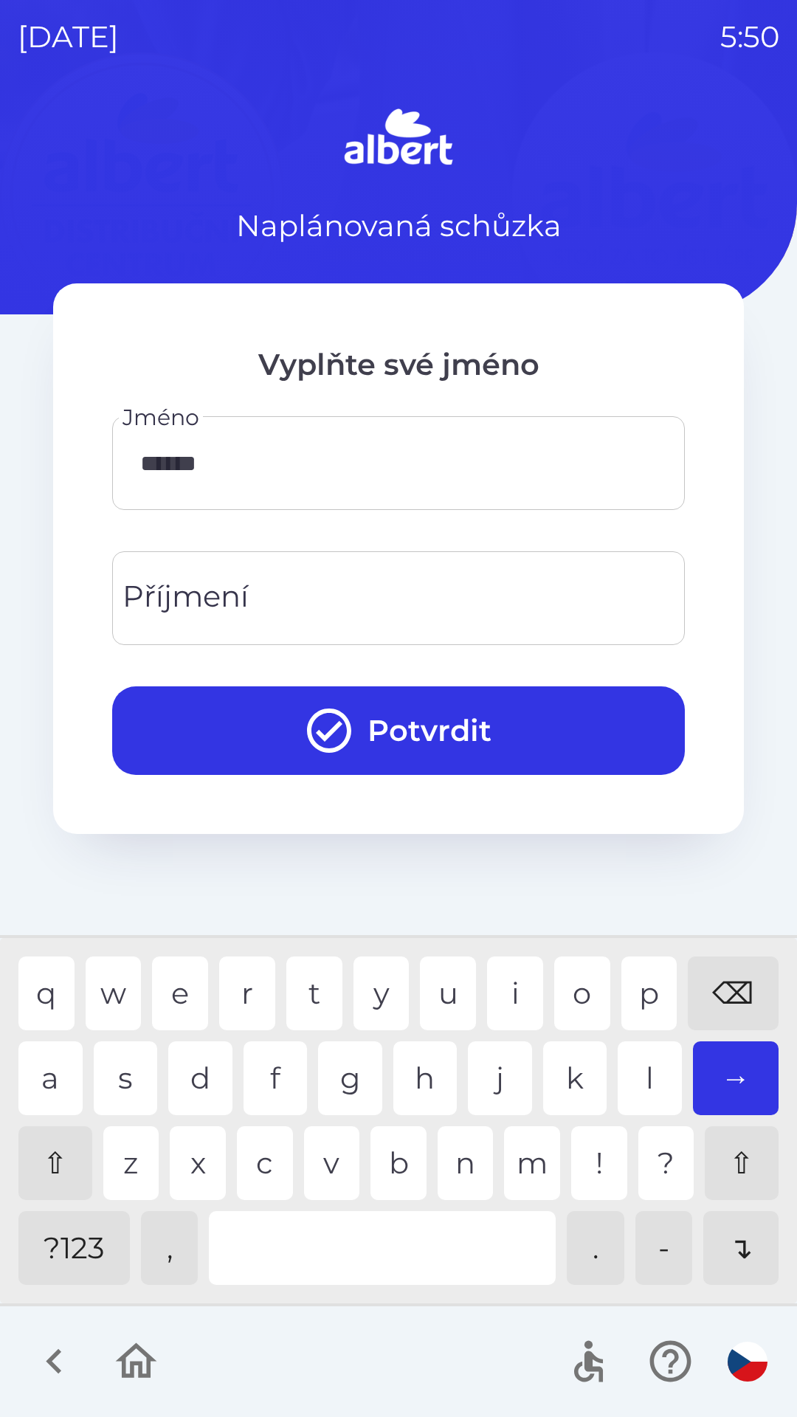
click at [238, 604] on div "Příjmení Příjmení" at bounding box center [398, 598] width 573 height 94
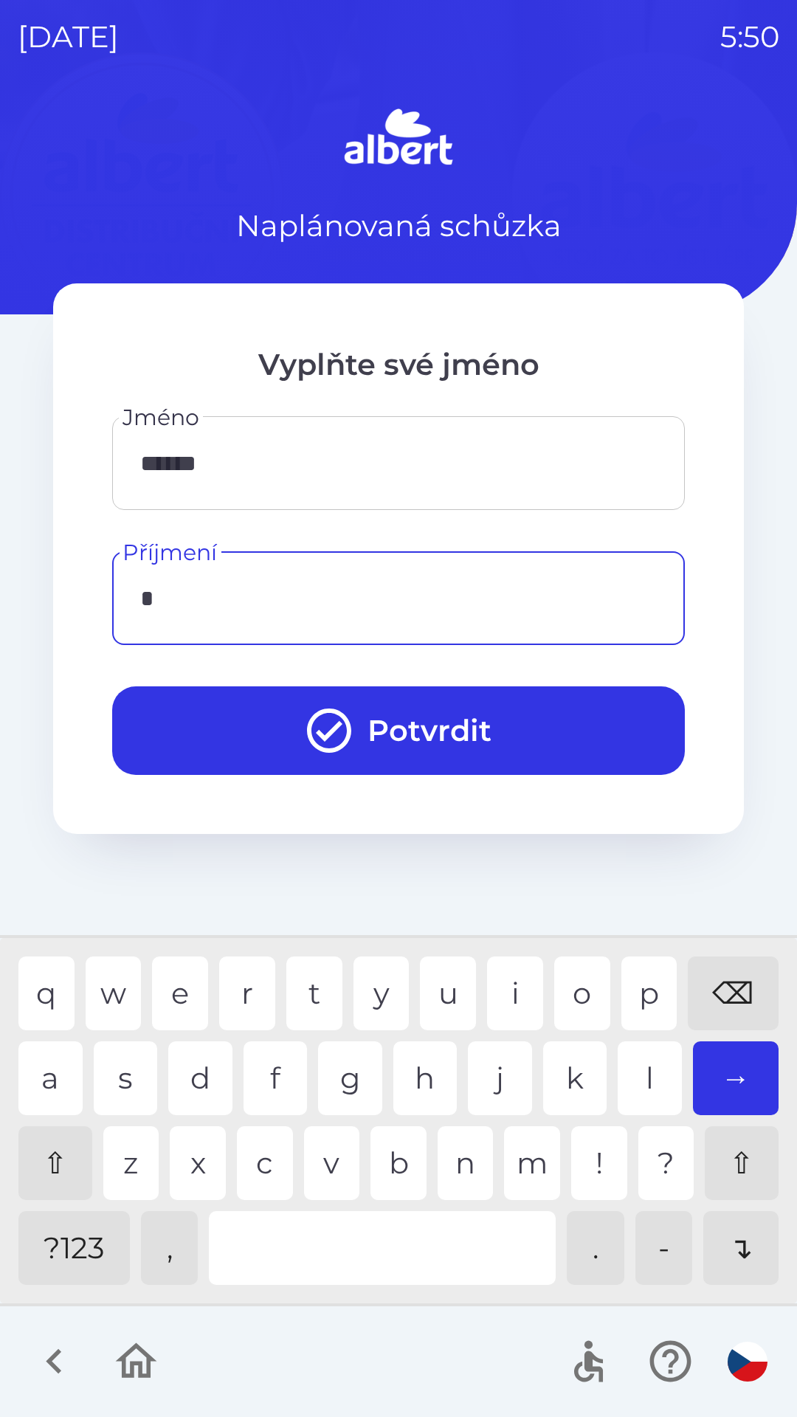
click at [539, 1154] on div "m" at bounding box center [532, 1163] width 56 height 74
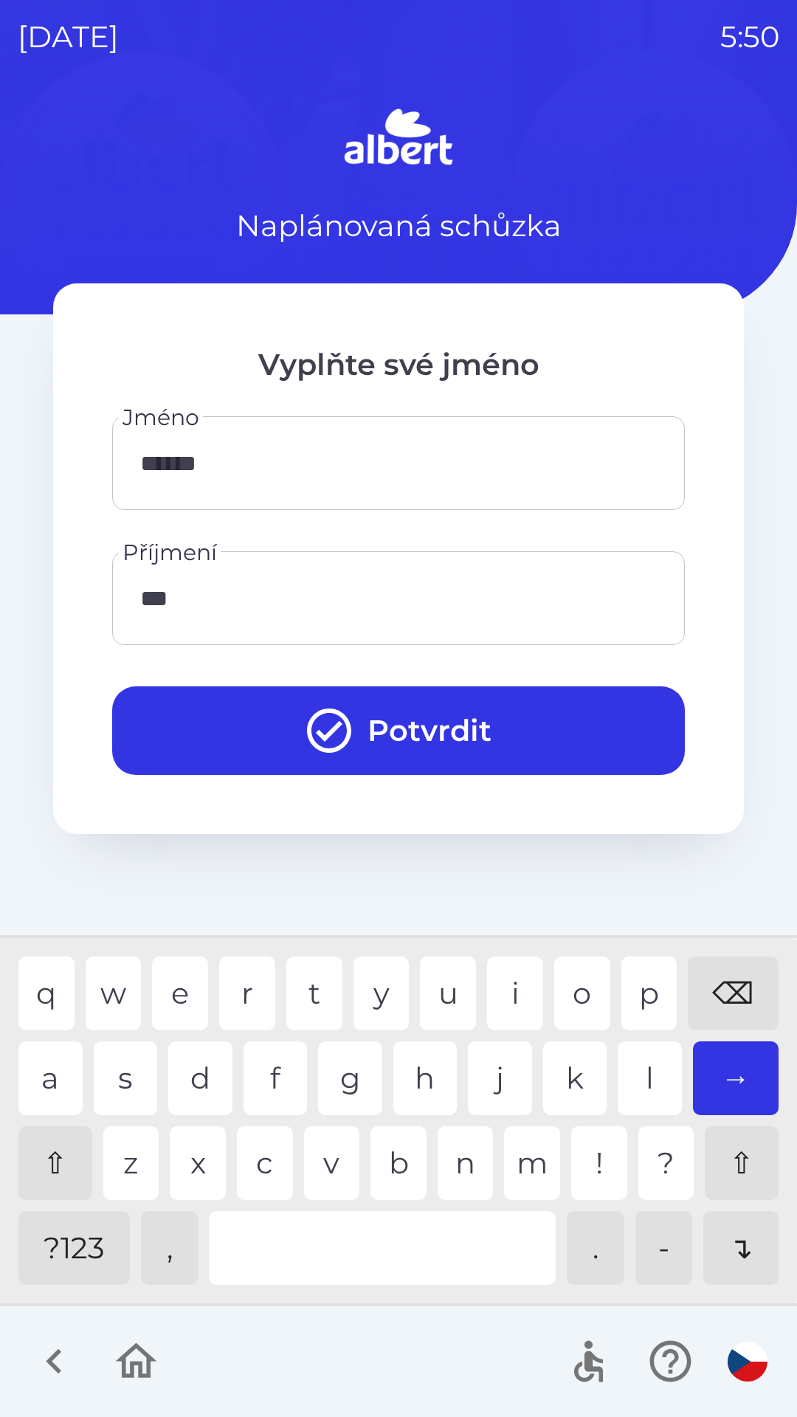
click at [239, 994] on div "r" at bounding box center [247, 994] width 56 height 74
click at [190, 990] on div "e" at bounding box center [180, 994] width 56 height 74
type input "*******"
click at [464, 717] on button "Potvrdit" at bounding box center [398, 730] width 573 height 89
